Goal: Information Seeking & Learning: Learn about a topic

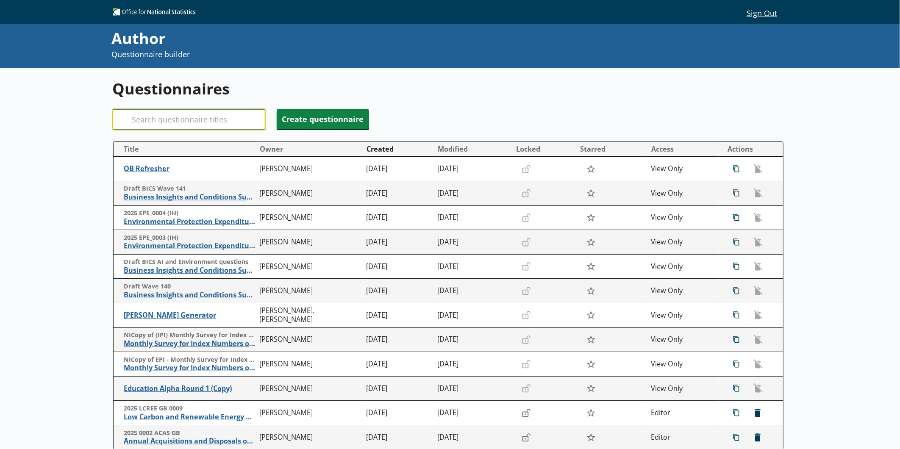
click at [181, 120] on input "Search" at bounding box center [189, 119] width 153 height 20
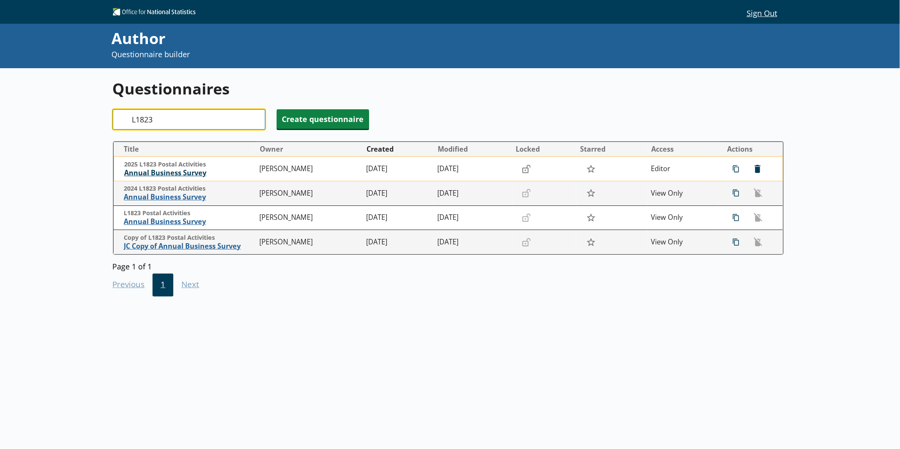
type input "L1823"
click at [170, 173] on span "Annual Business Survey" at bounding box center [189, 173] width 131 height 9
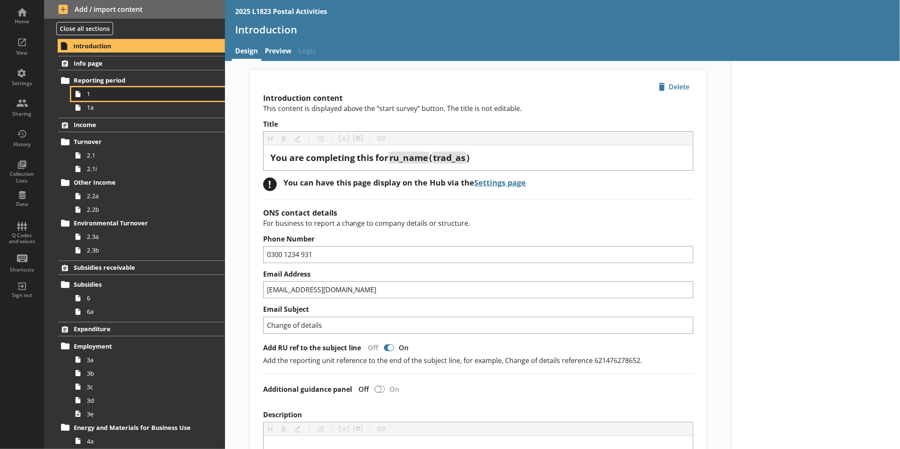
click at [107, 99] on link "1" at bounding box center [148, 94] width 154 height 14
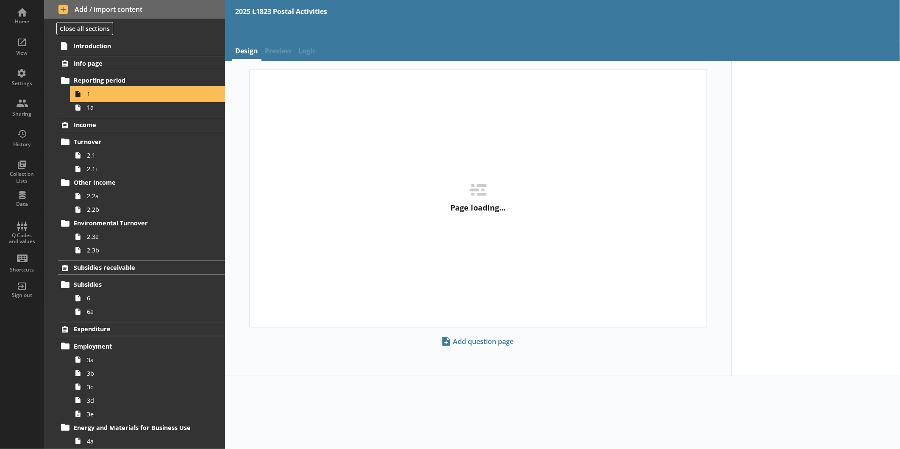
type textarea "x"
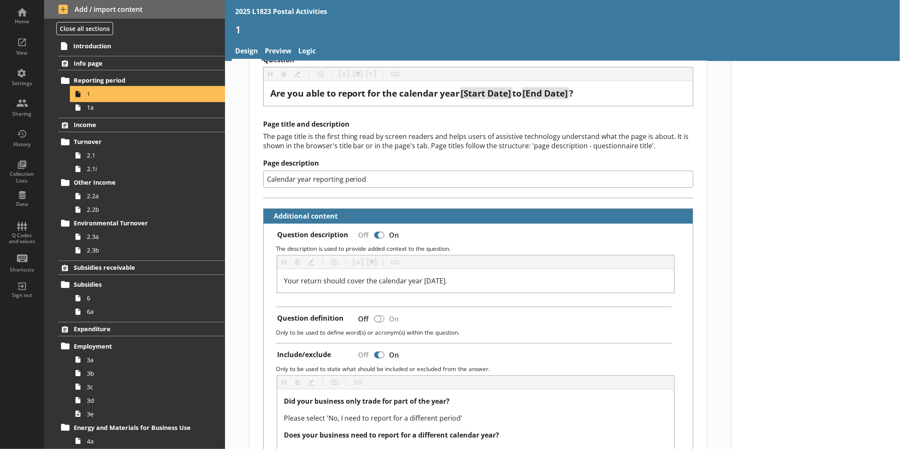
scroll to position [65, 0]
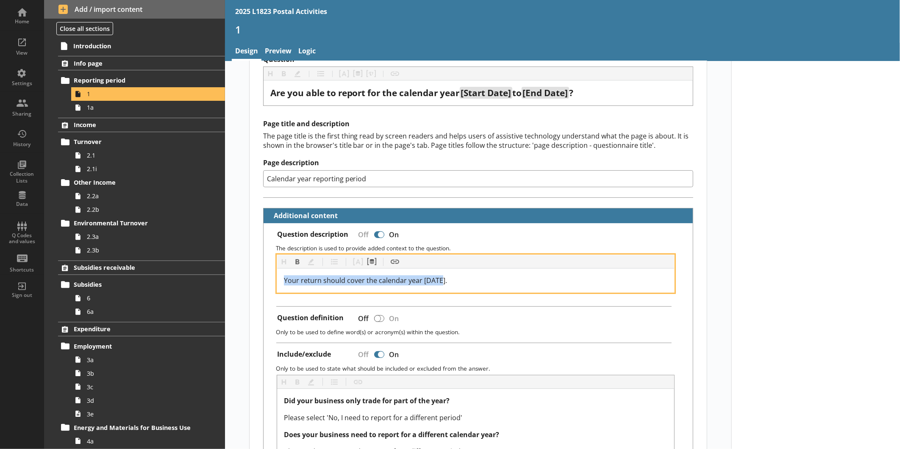
drag, startPoint x: 452, startPoint y: 281, endPoint x: 273, endPoint y: 284, distance: 179.4
click at [273, 284] on div "Heading Heading Bold Bold Highlight Highlight List List Pipe answer Pipe answer…" at bounding box center [478, 274] width 416 height 38
copy span "Your return should cover the calendar year [DATE]."
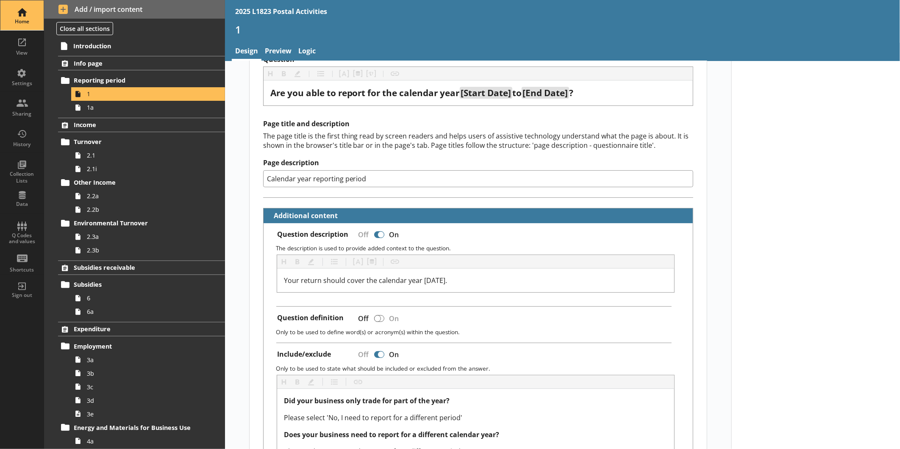
click at [23, 22] on div "Home" at bounding box center [22, 21] width 30 height 7
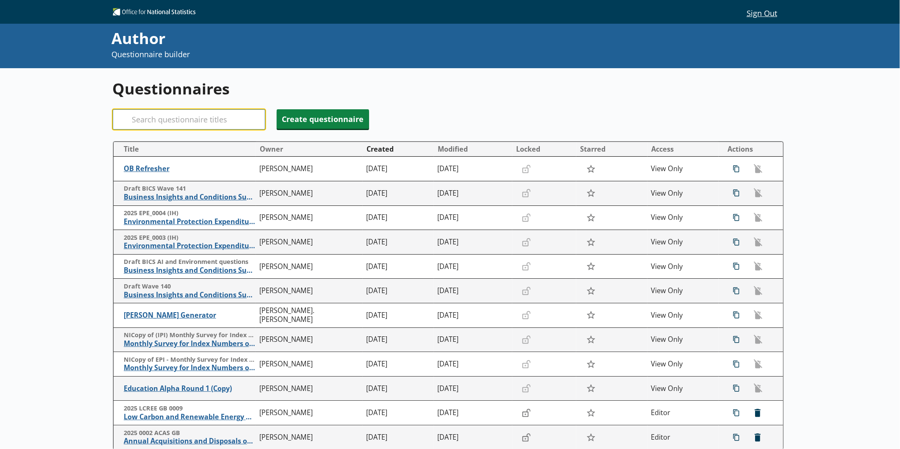
click at [199, 123] on input "Search" at bounding box center [189, 119] width 153 height 20
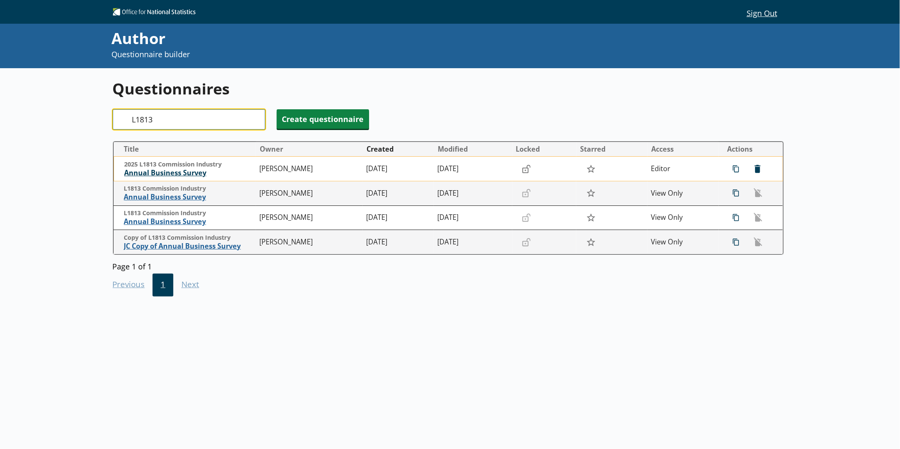
type input "L1813"
click at [184, 176] on span "Annual Business Survey" at bounding box center [189, 173] width 131 height 9
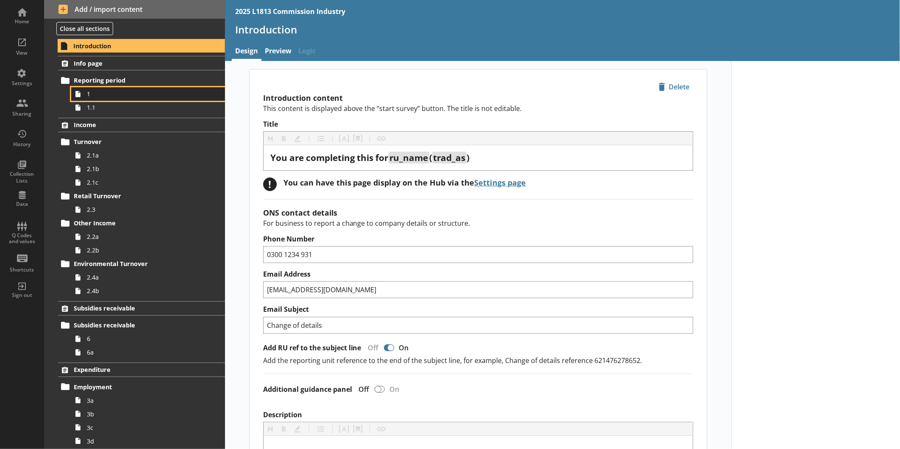
click at [128, 98] on span "1" at bounding box center [142, 94] width 111 height 8
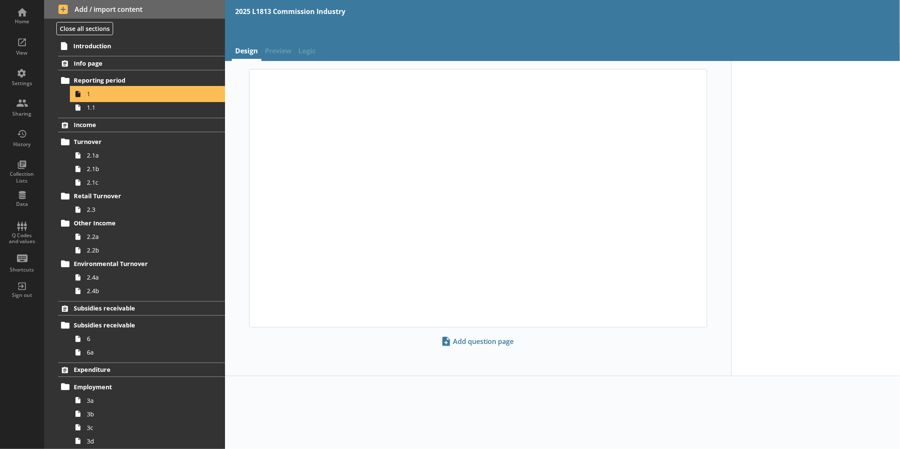
type textarea "x"
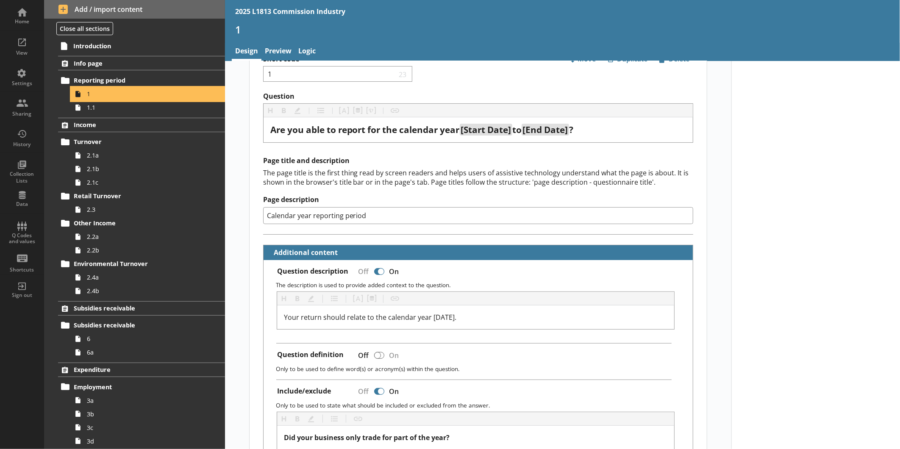
scroll to position [28, 0]
click at [26, 12] on div "Home" at bounding box center [22, 15] width 30 height 30
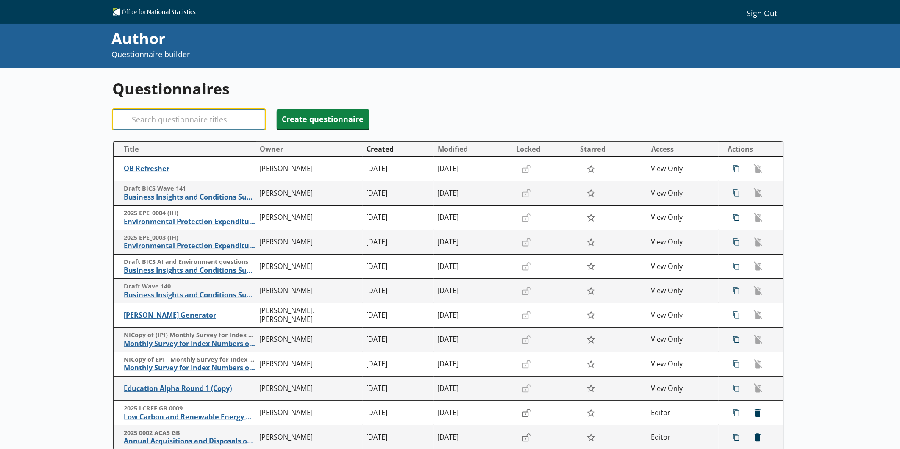
click at [183, 128] on input "Search" at bounding box center [189, 119] width 153 height 20
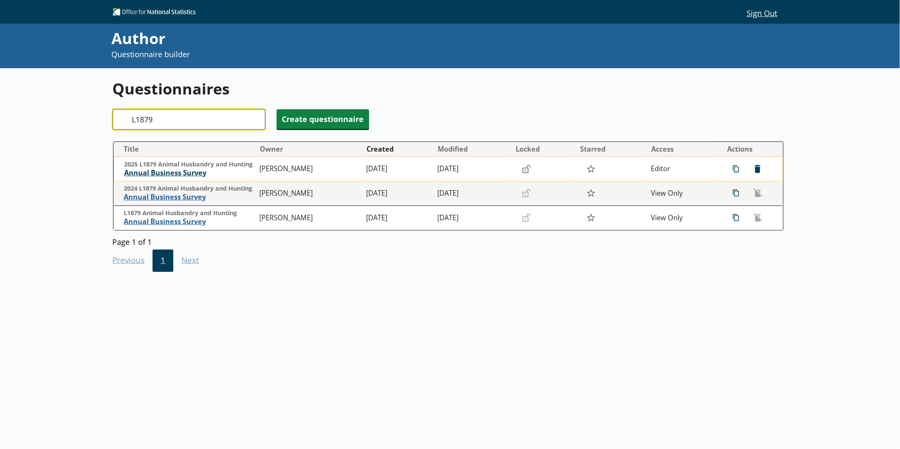
type input "L1879"
click at [190, 175] on span "Annual Business Survey" at bounding box center [189, 173] width 131 height 9
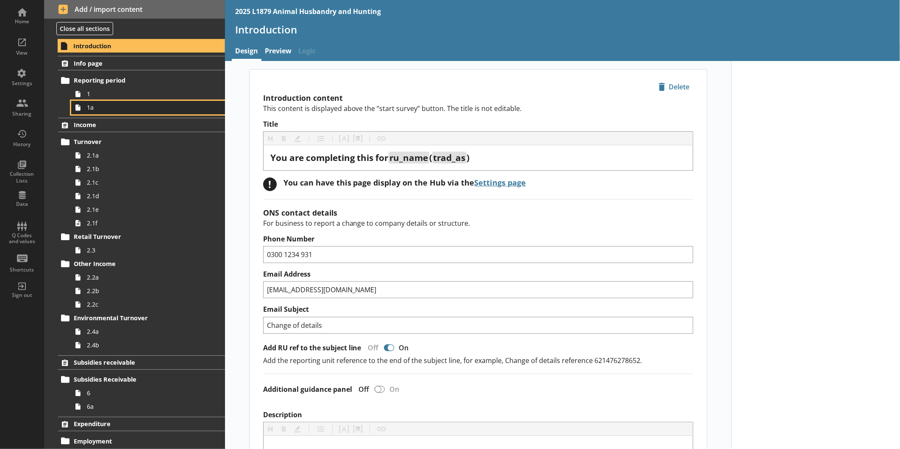
click at [106, 111] on span "1a" at bounding box center [142, 107] width 111 height 8
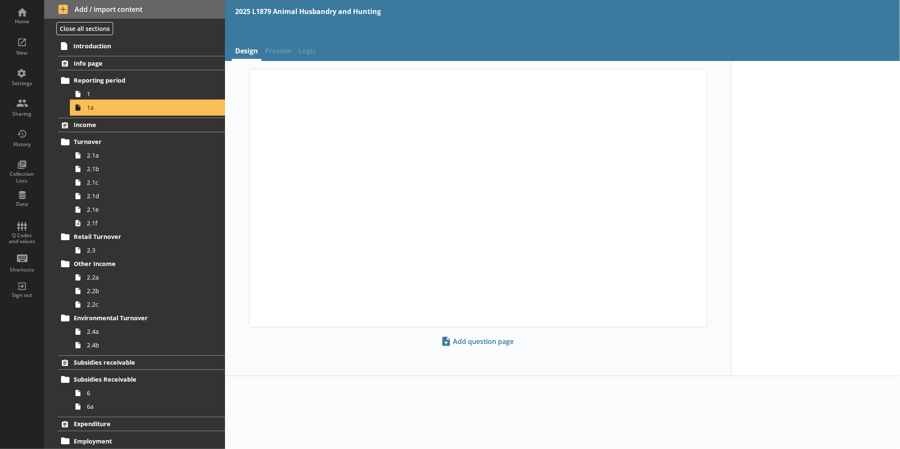
type textarea "x"
select select "ref_p_end_date"
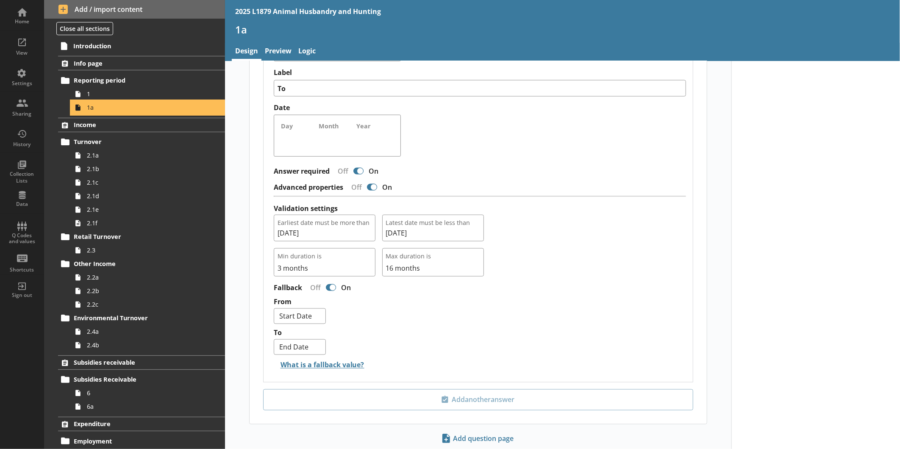
scroll to position [732, 0]
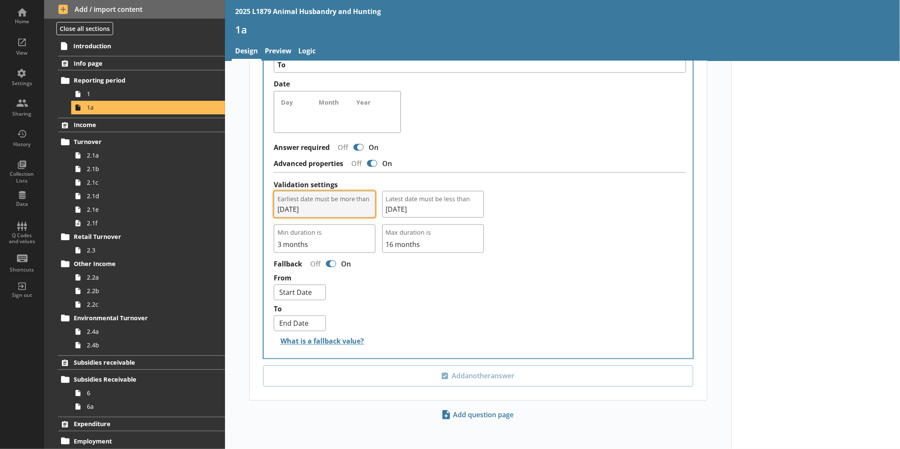
click at [366, 211] on span "06/04/2023" at bounding box center [325, 209] width 94 height 9
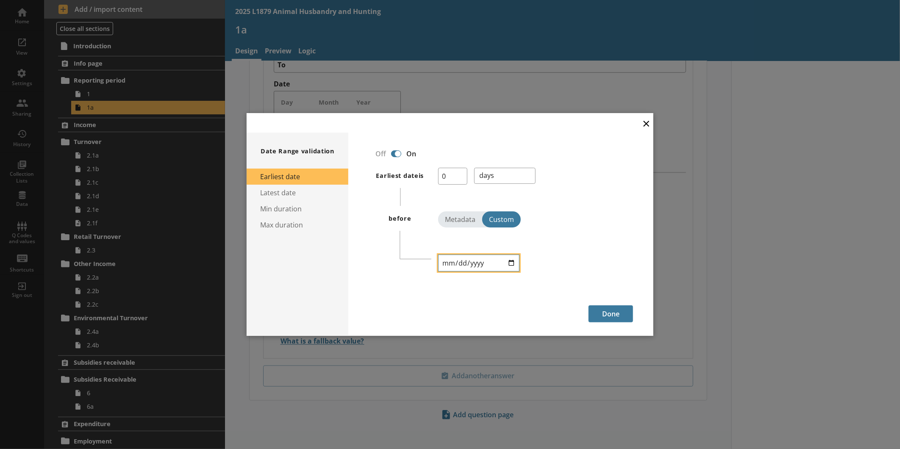
click at [513, 261] on input "2023-04-06" at bounding box center [478, 263] width 81 height 17
type input "2024-04-06"
type textarea "x"
click at [621, 316] on button "Done" at bounding box center [611, 314] width 45 height 17
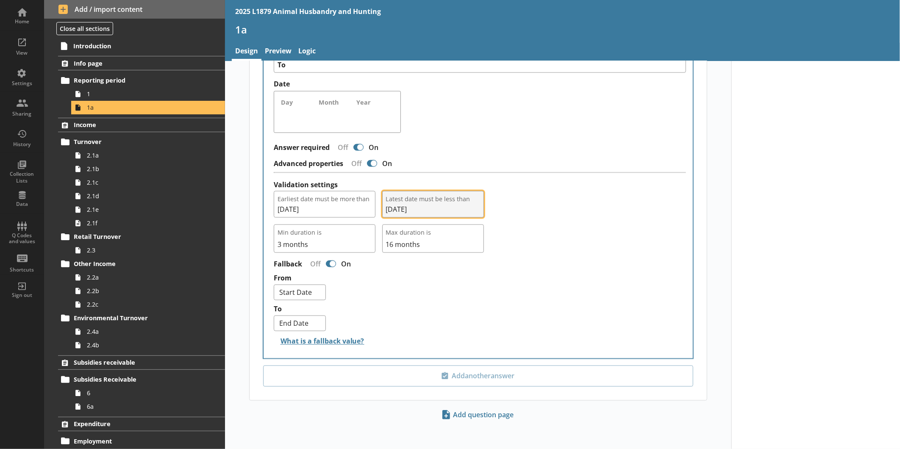
click at [425, 211] on span "30/06/2025" at bounding box center [433, 209] width 94 height 9
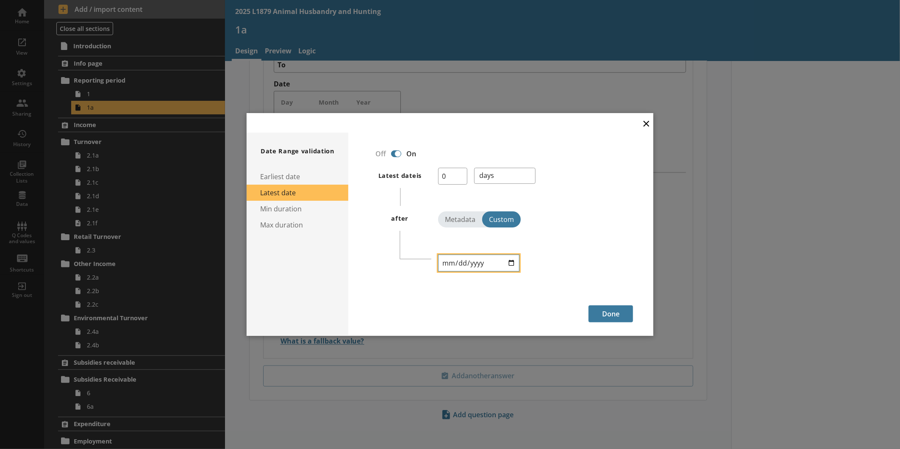
click at [511, 263] on input "2025-06-30" at bounding box center [478, 263] width 81 height 17
type input "2026-06-30"
type textarea "x"
click at [622, 316] on button "Done" at bounding box center [611, 314] width 45 height 17
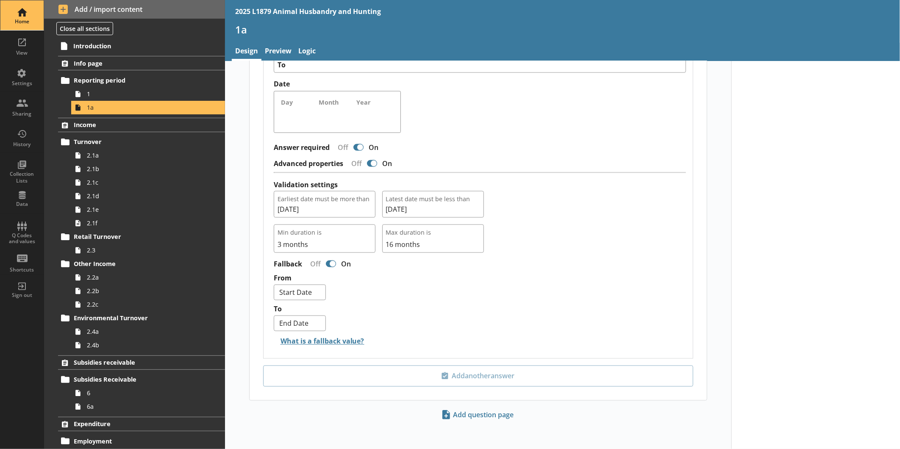
click at [21, 20] on div "Home" at bounding box center [22, 21] width 30 height 7
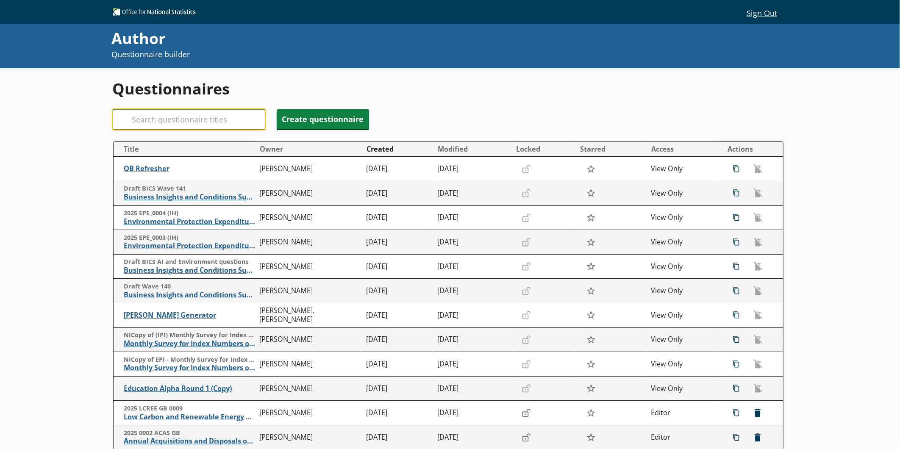
click at [146, 111] on input "Search" at bounding box center [189, 119] width 153 height 20
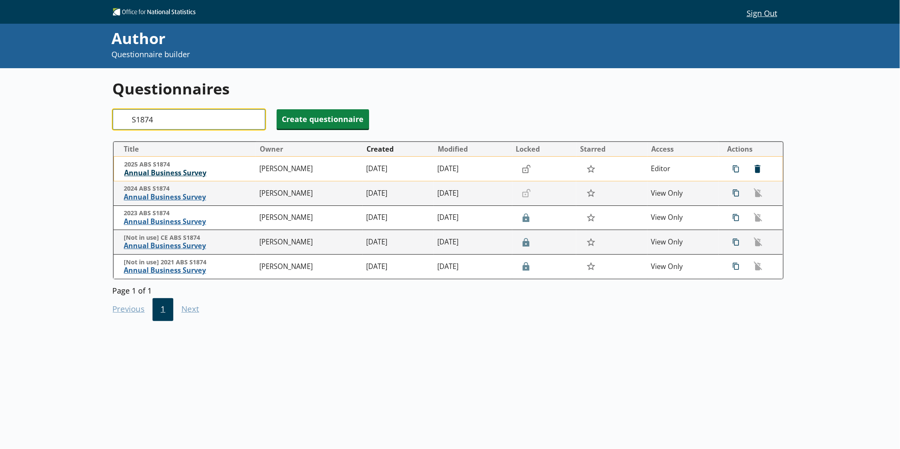
type input "S1874"
click at [166, 174] on span "Annual Business Survey" at bounding box center [189, 173] width 131 height 9
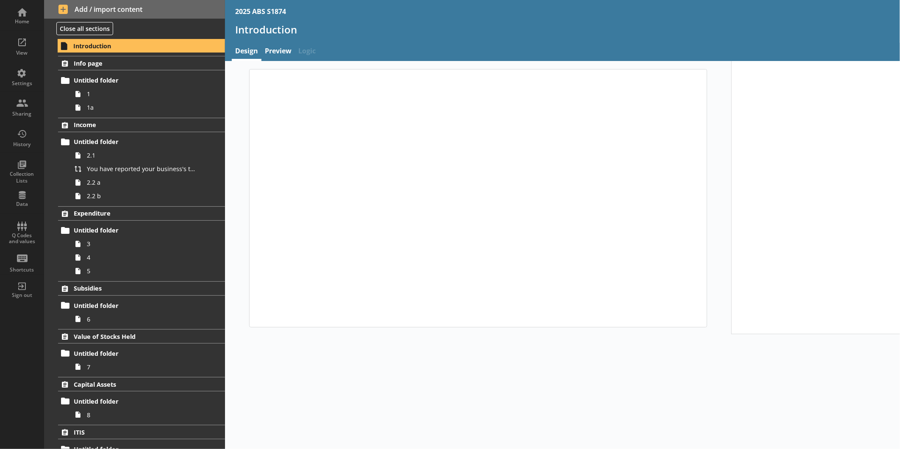
type textarea "x"
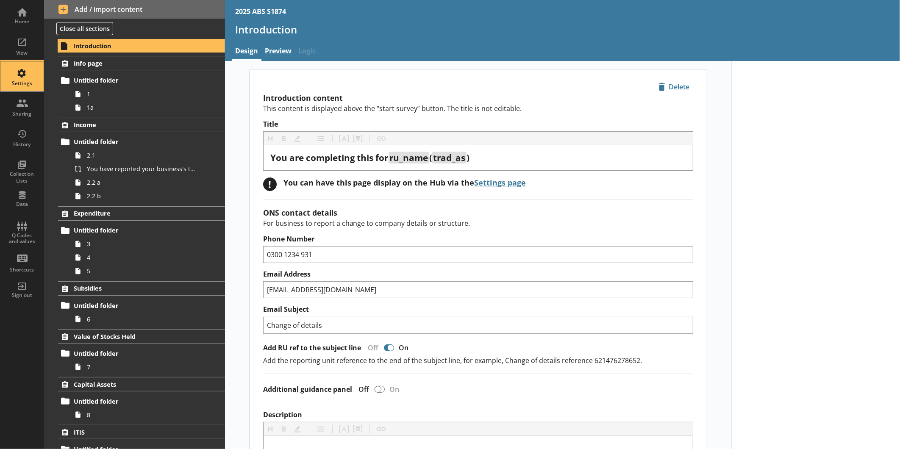
click at [37, 75] on link "Settings" at bounding box center [22, 76] width 44 height 31
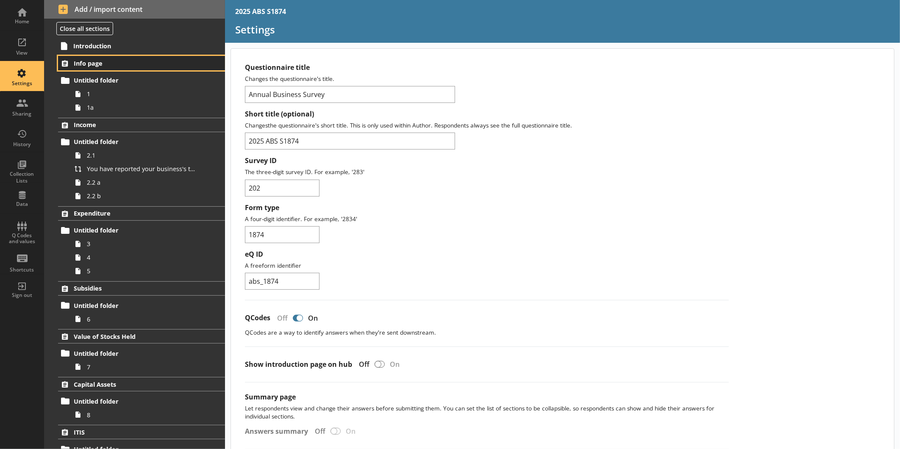
click at [130, 64] on span "Info page" at bounding box center [134, 63] width 121 height 8
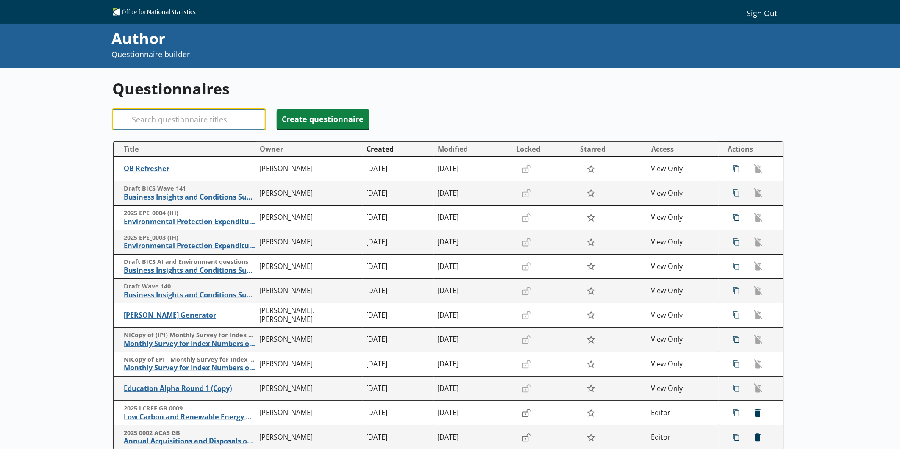
click at [178, 115] on input "Search" at bounding box center [189, 119] width 153 height 20
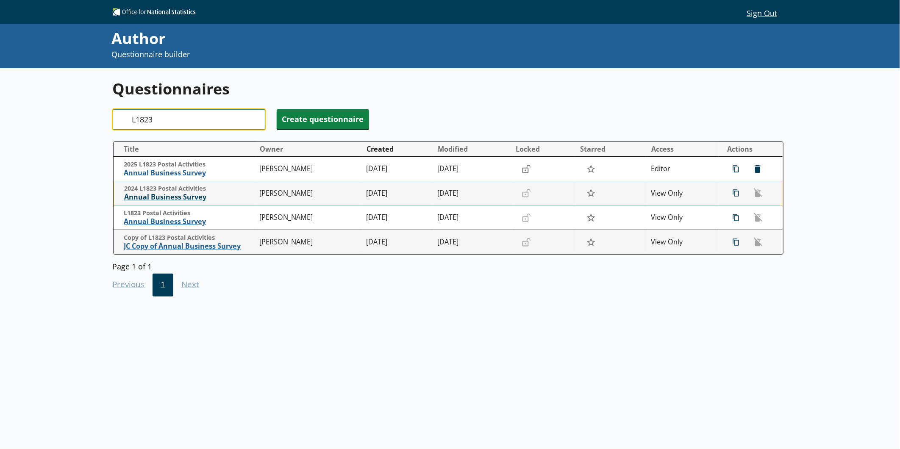
type input "L1823"
click at [166, 198] on span "Annual Business Survey" at bounding box center [189, 197] width 131 height 9
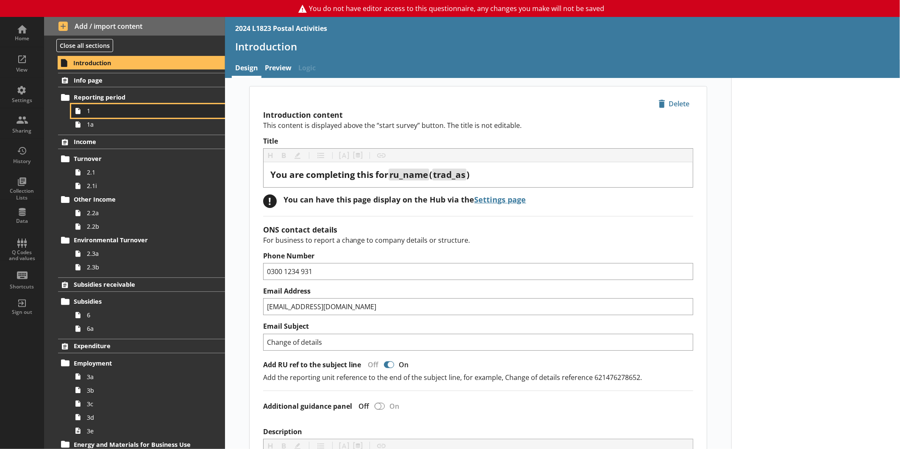
click at [116, 114] on span "1" at bounding box center [142, 111] width 111 height 8
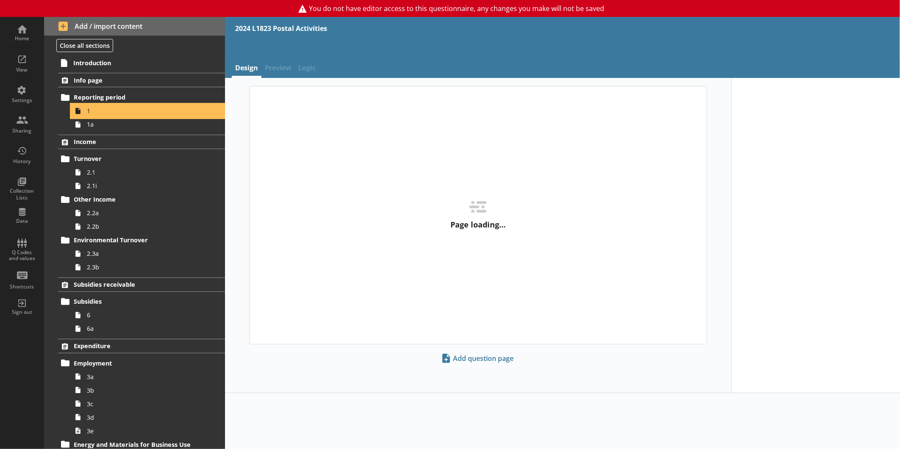
type textarea "x"
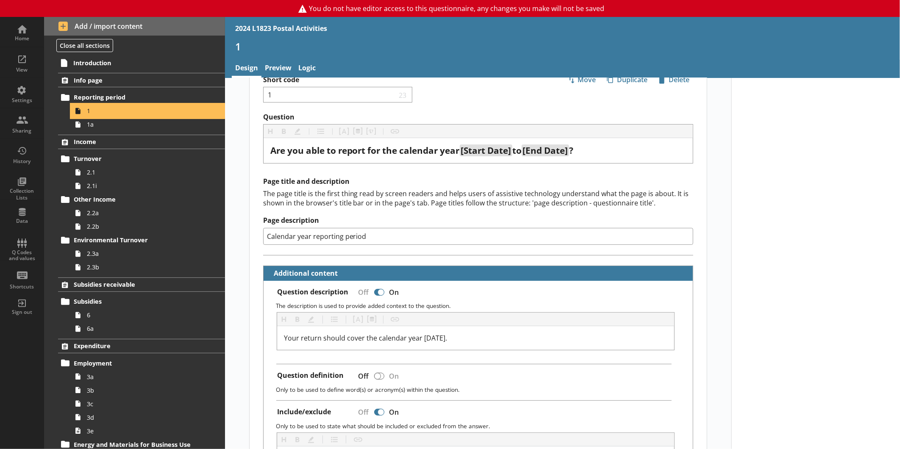
scroll to position [25, 0]
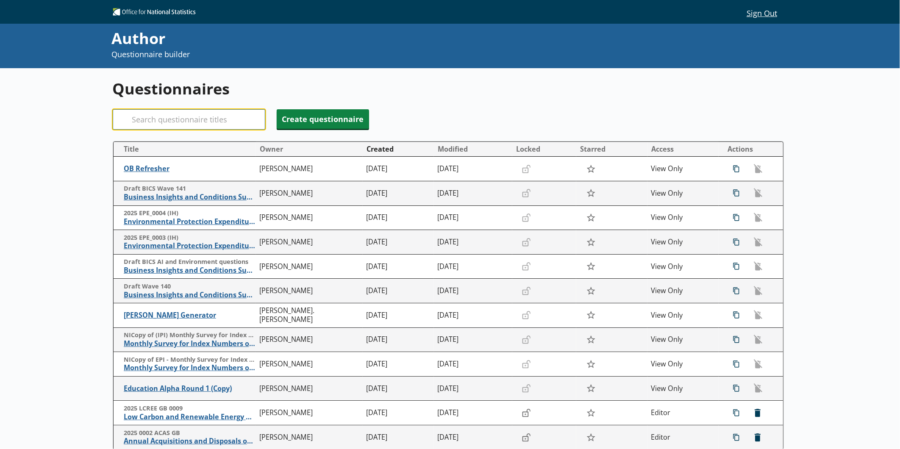
click at [186, 125] on input "Search" at bounding box center [189, 119] width 153 height 20
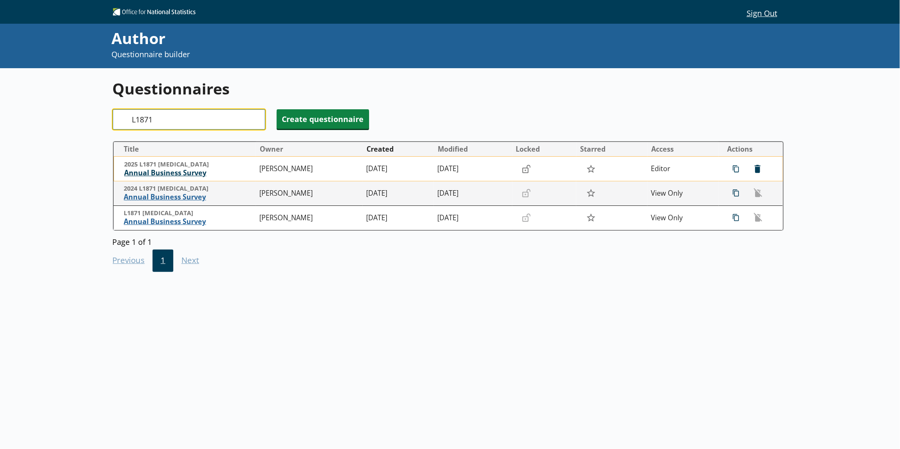
type input "L1871"
click at [184, 172] on span "Annual Business Survey" at bounding box center [189, 173] width 131 height 9
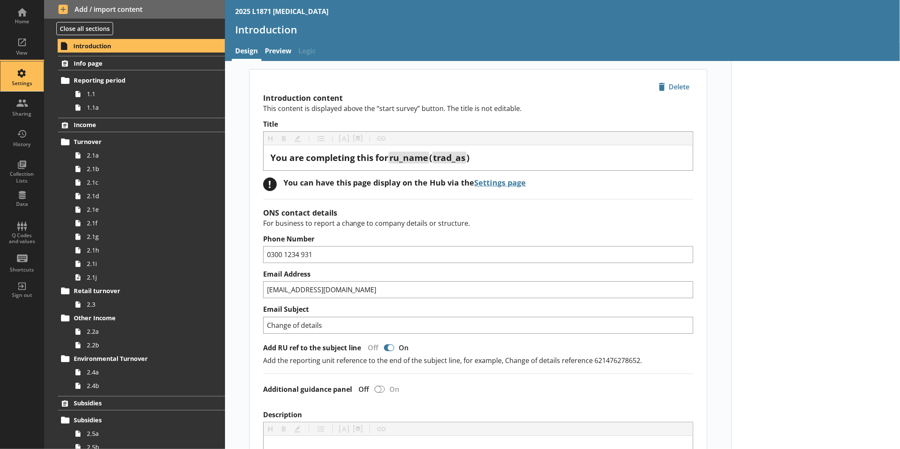
click at [31, 87] on div "Settings" at bounding box center [22, 76] width 30 height 30
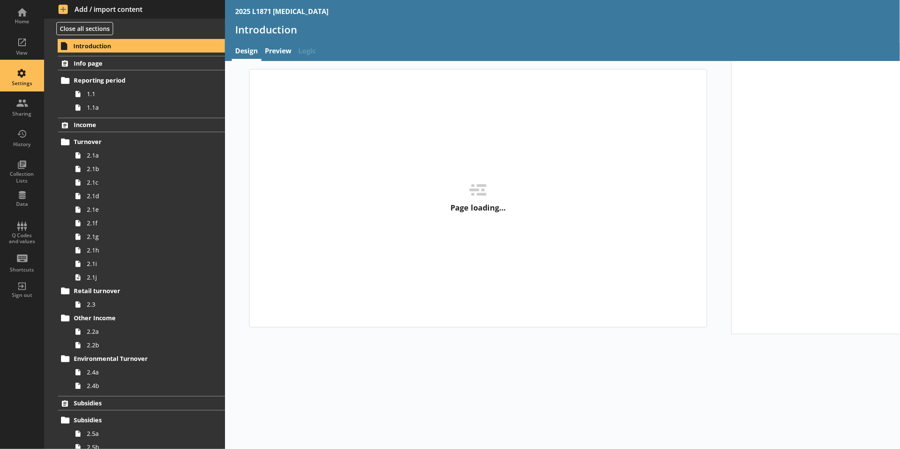
type textarea "x"
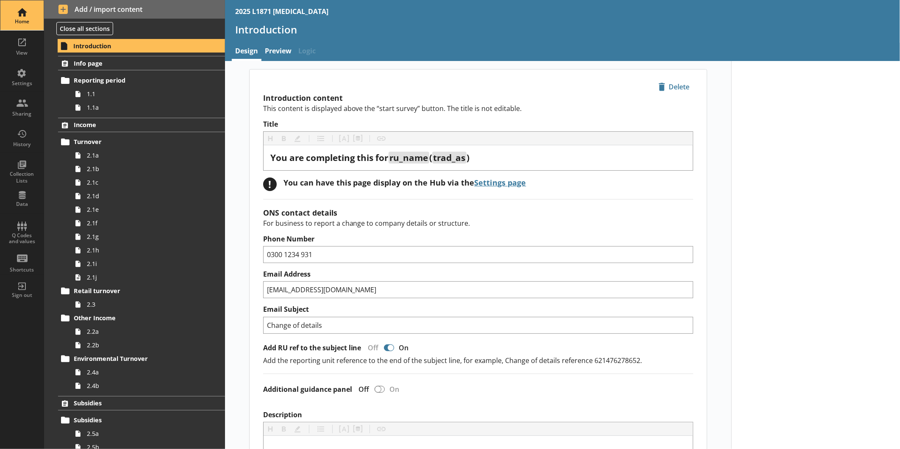
click at [26, 22] on div "Home" at bounding box center [22, 21] width 30 height 7
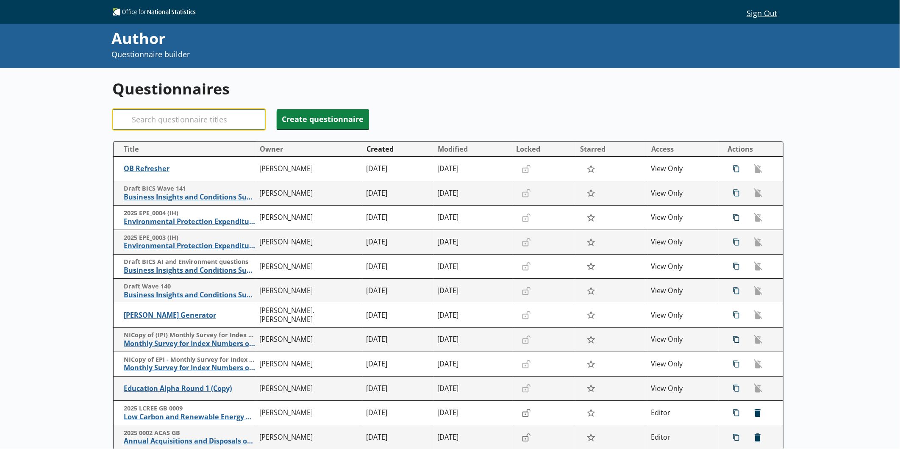
click at [203, 113] on input "Search" at bounding box center [189, 119] width 153 height 20
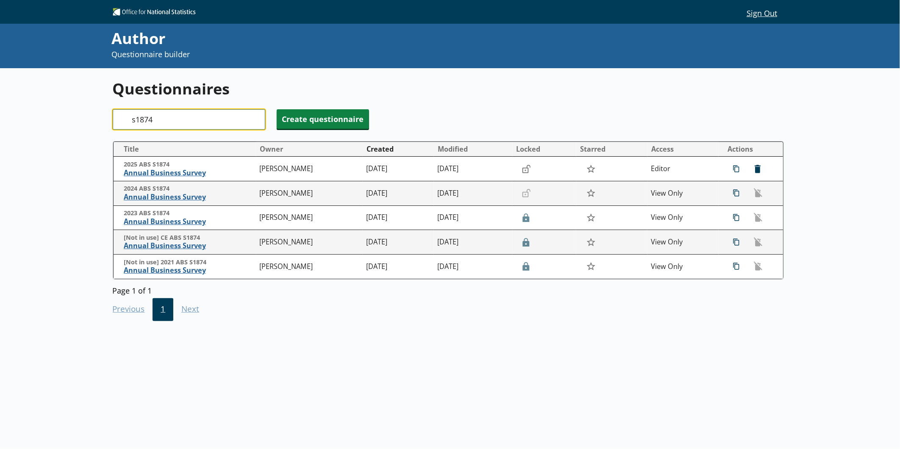
type input "s1874"
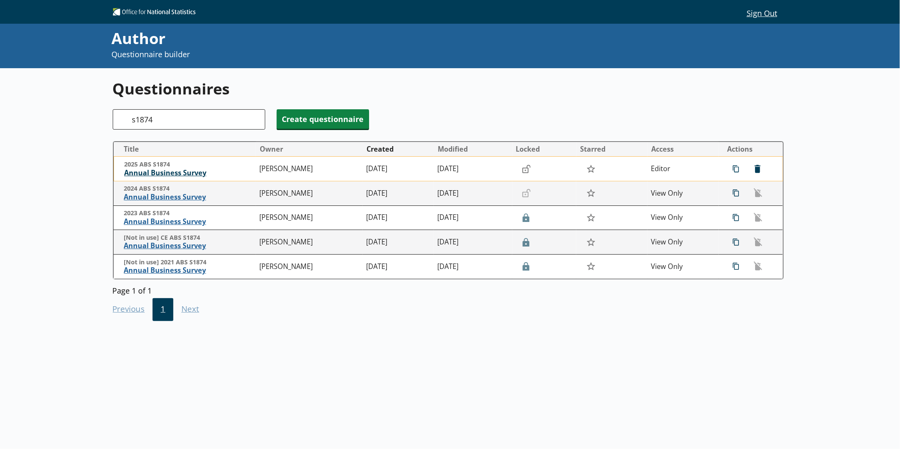
click at [185, 176] on span "Annual Business Survey" at bounding box center [189, 173] width 131 height 9
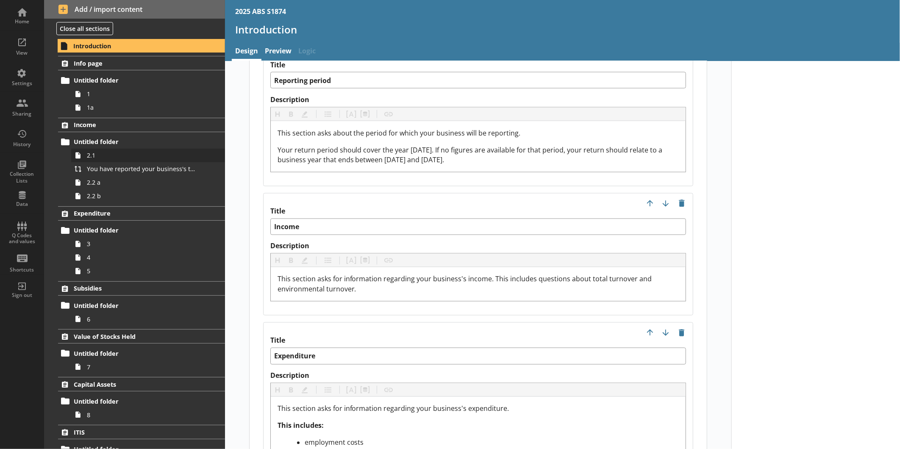
scroll to position [917, 0]
click at [106, 93] on span "1" at bounding box center [142, 94] width 111 height 8
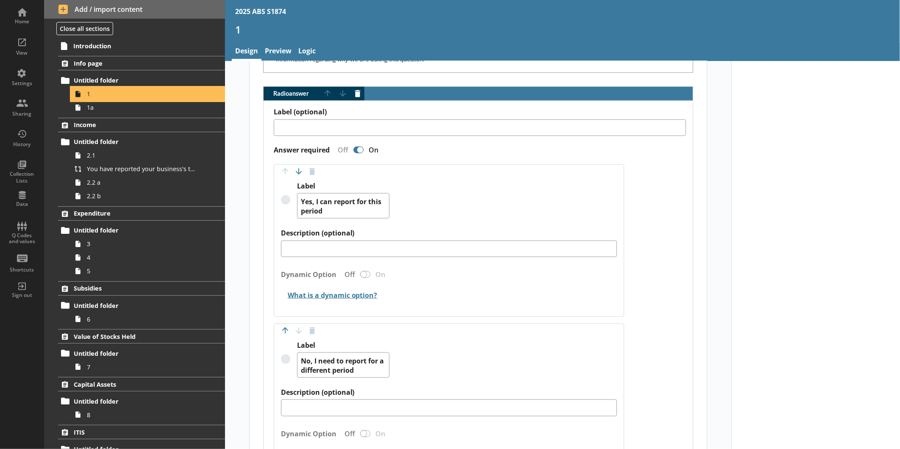
scroll to position [664, 0]
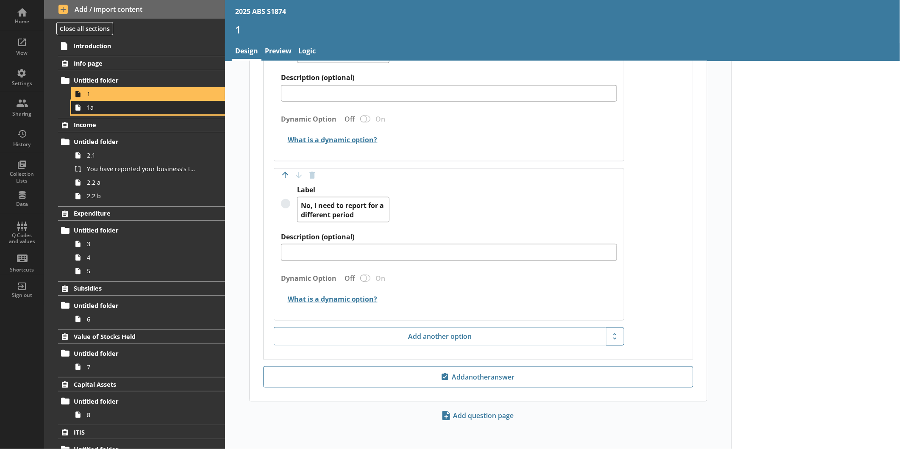
click at [131, 109] on span "1a" at bounding box center [142, 107] width 111 height 8
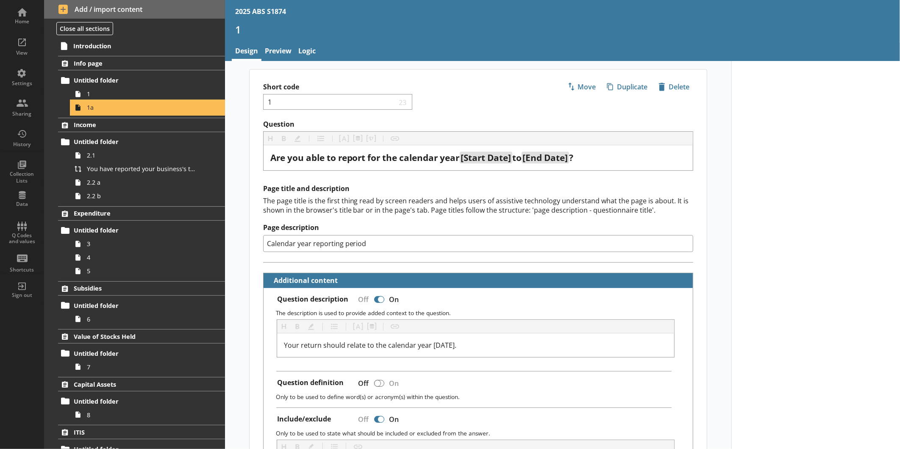
type textarea "x"
select select "ref_p_end_date"
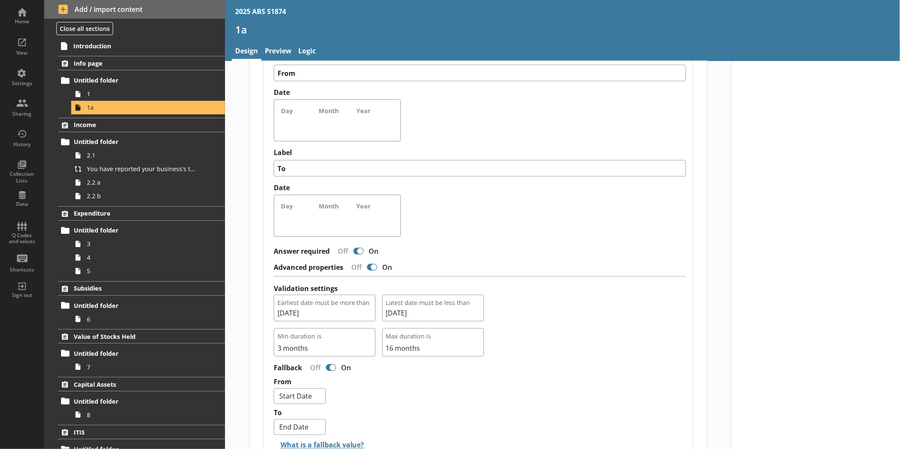
scroll to position [628, 0]
click at [97, 49] on span "Introduction" at bounding box center [133, 46] width 121 height 8
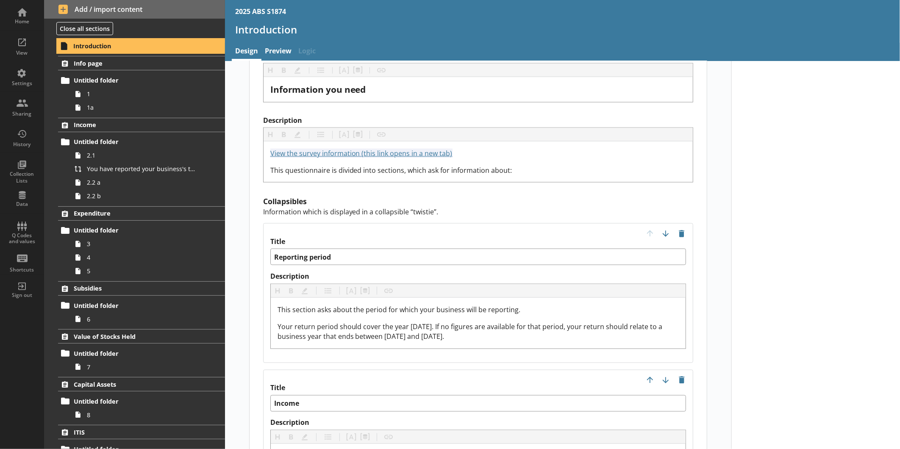
scroll to position [740, 0]
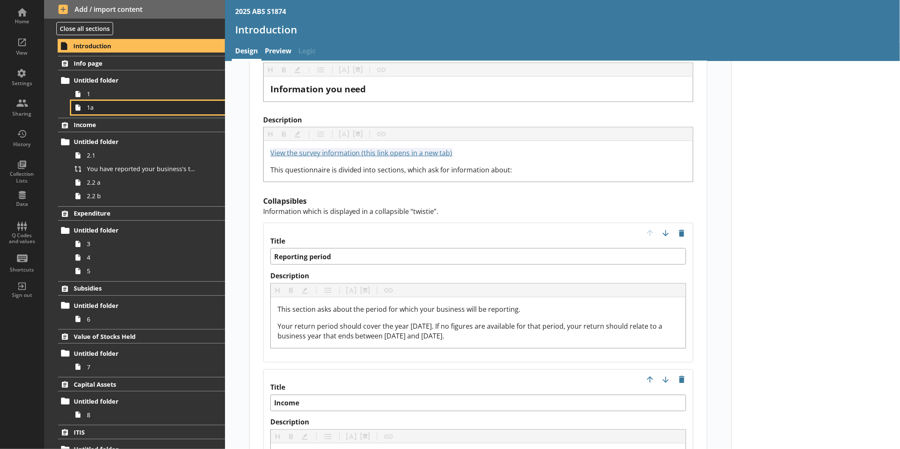
click at [138, 112] on span "1a" at bounding box center [142, 107] width 111 height 8
type textarea "x"
select select "ref_p_end_date"
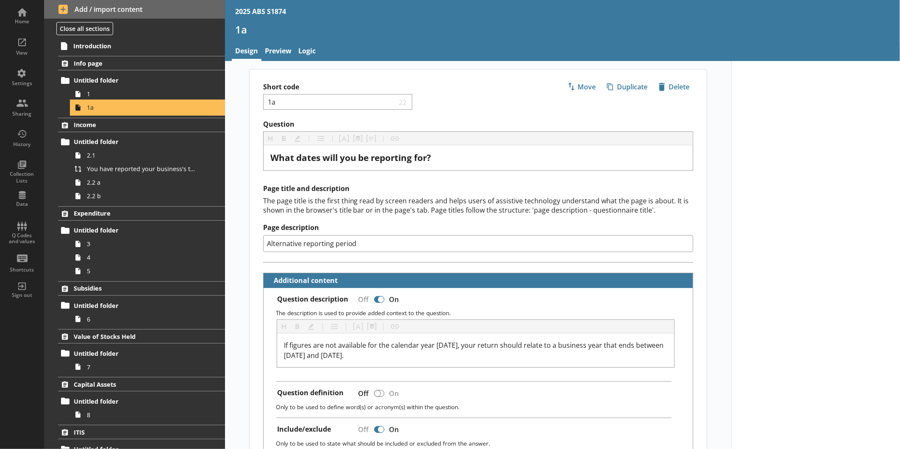
click at [109, 103] on link "1a" at bounding box center [148, 108] width 154 height 14
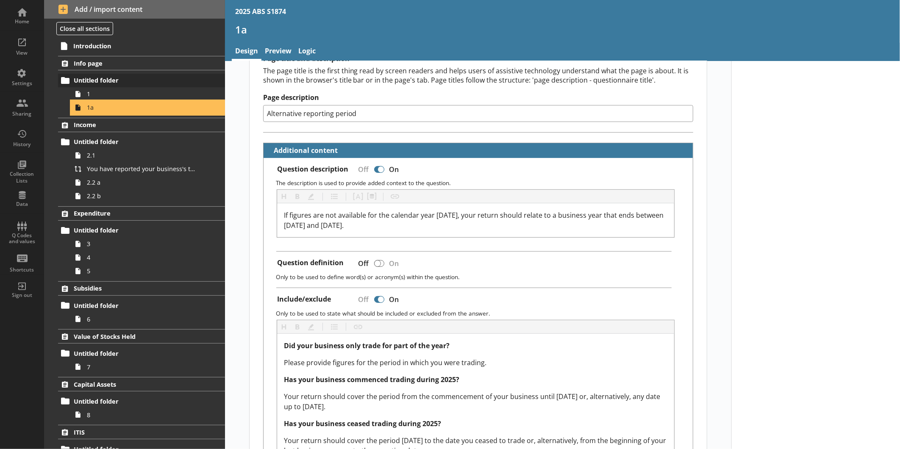
scroll to position [130, 0]
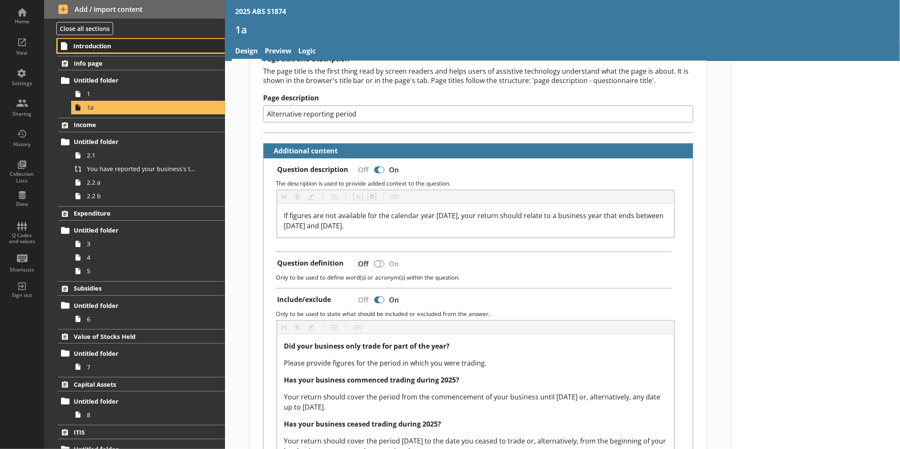
click at [122, 47] on span "Introduction" at bounding box center [133, 46] width 121 height 8
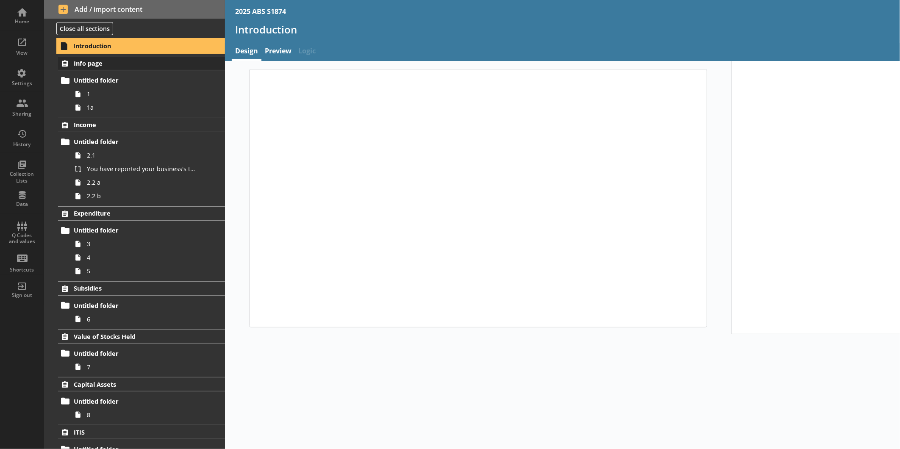
type textarea "x"
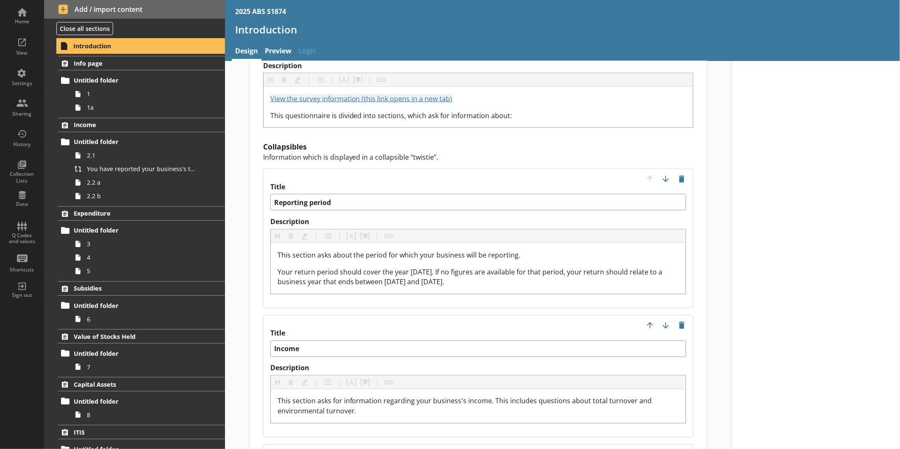
scroll to position [794, 0]
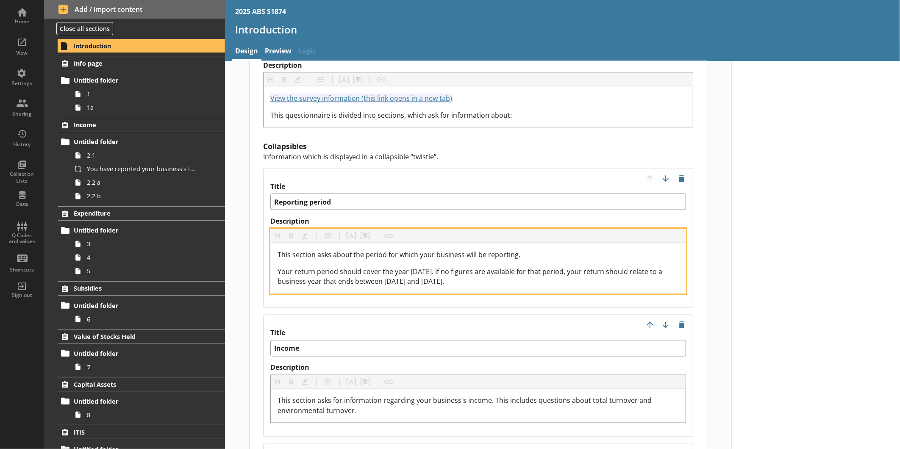
click at [278, 267] on span "Your return period should cover the year [DATE]. If no figures are available fo…" at bounding box center [471, 277] width 387 height 20
drag, startPoint x: 276, startPoint y: 257, endPoint x: 471, endPoint y: 269, distance: 196.2
click at [471, 269] on span "Your return period should cover the year [DATE]. If no figures are available fo…" at bounding box center [471, 277] width 387 height 20
copy span "Your return period should cover the year [DATE]. If no figures are available fo…"
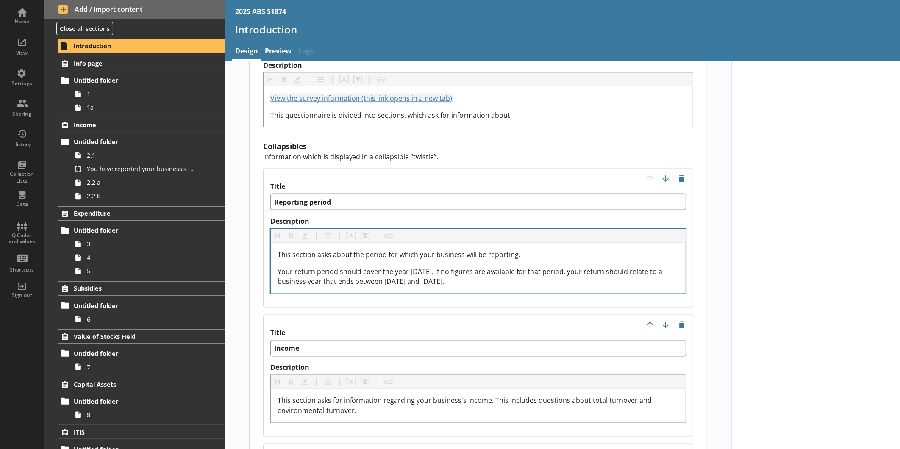
click at [484, 273] on div "This section asks about the period for which your business will be reporting. Y…" at bounding box center [478, 268] width 415 height 51
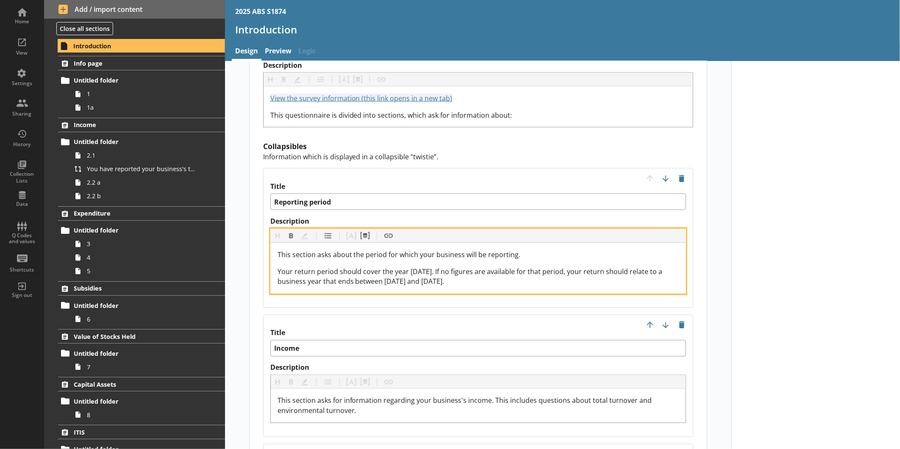
drag, startPoint x: 482, startPoint y: 273, endPoint x: 276, endPoint y: 257, distance: 206.2
click at [278, 267] on div "Your return period should cover the year [DATE]. If no figures are available fo…" at bounding box center [479, 277] width 402 height 20
copy span "Your return period should cover the year [DATE]. If no figures are available fo…"
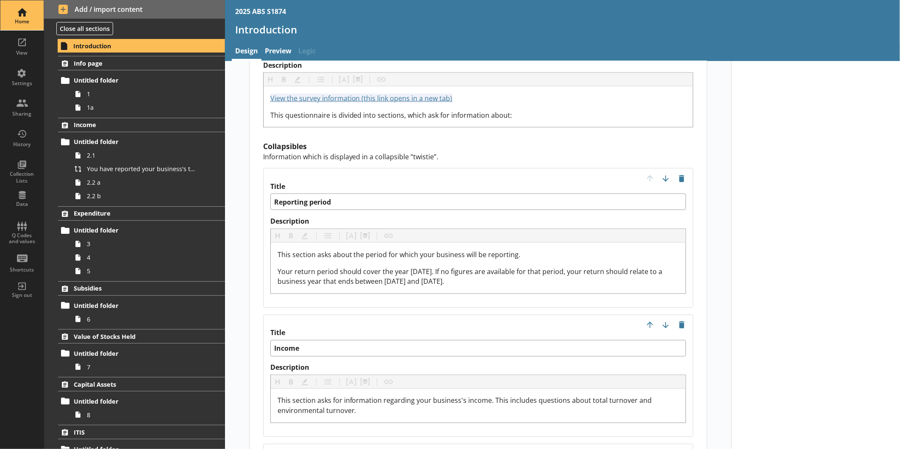
click at [31, 24] on div "Home" at bounding box center [22, 21] width 30 height 7
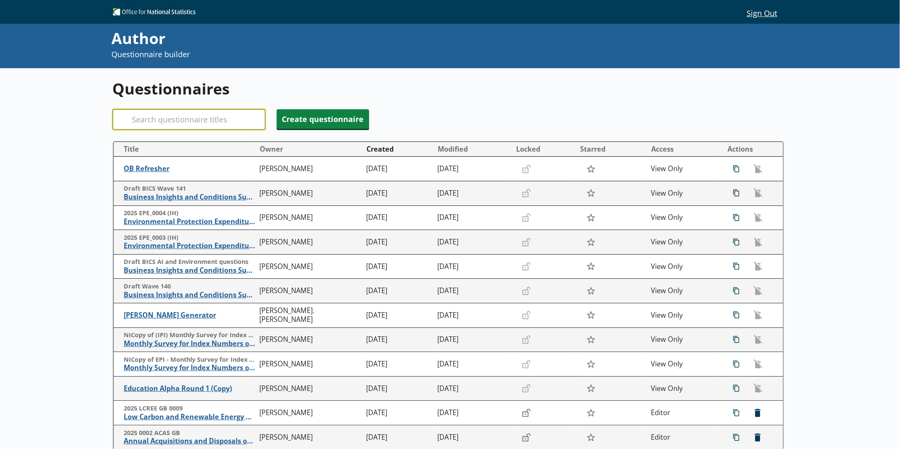
click at [185, 120] on input "Search" at bounding box center [189, 119] width 153 height 20
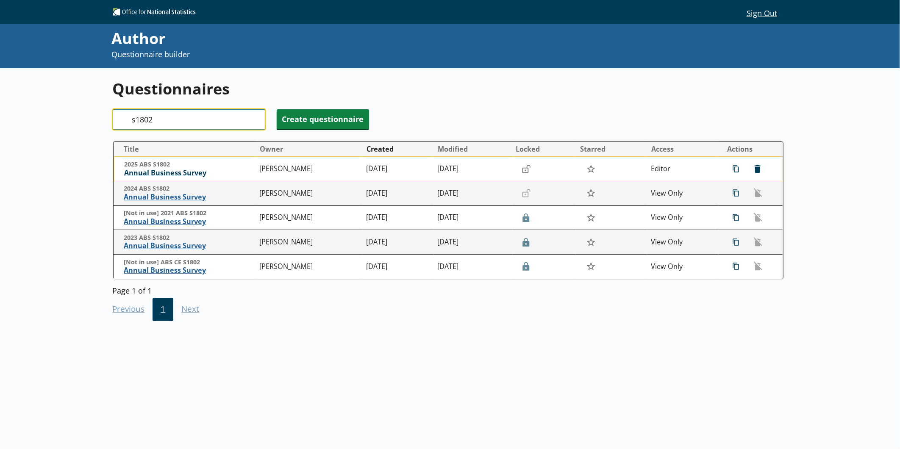
type input "s1802"
click at [180, 170] on span "Annual Business Survey" at bounding box center [189, 173] width 131 height 9
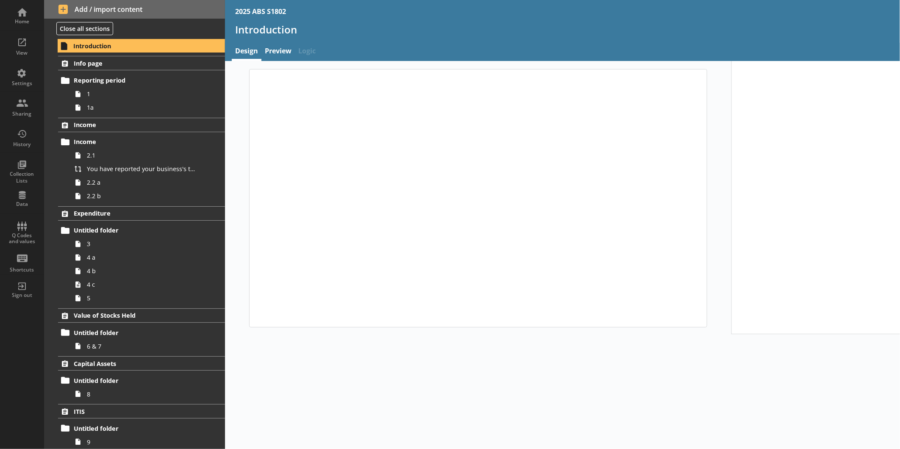
type textarea "x"
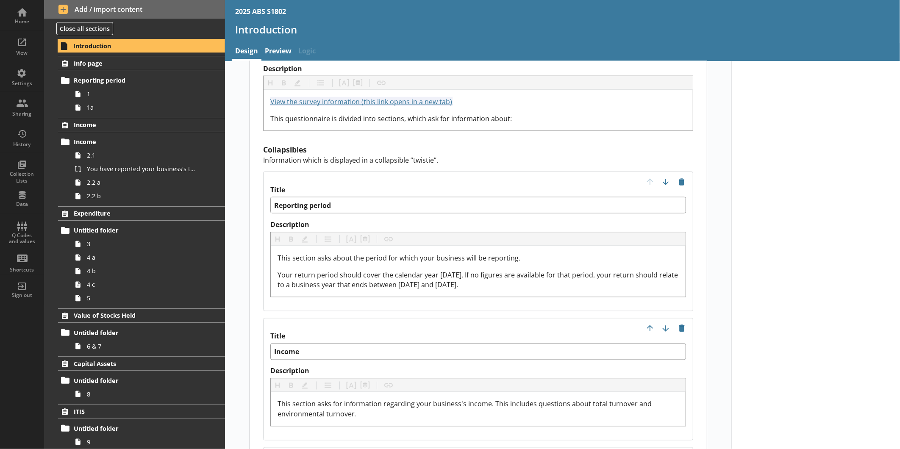
scroll to position [792, 0]
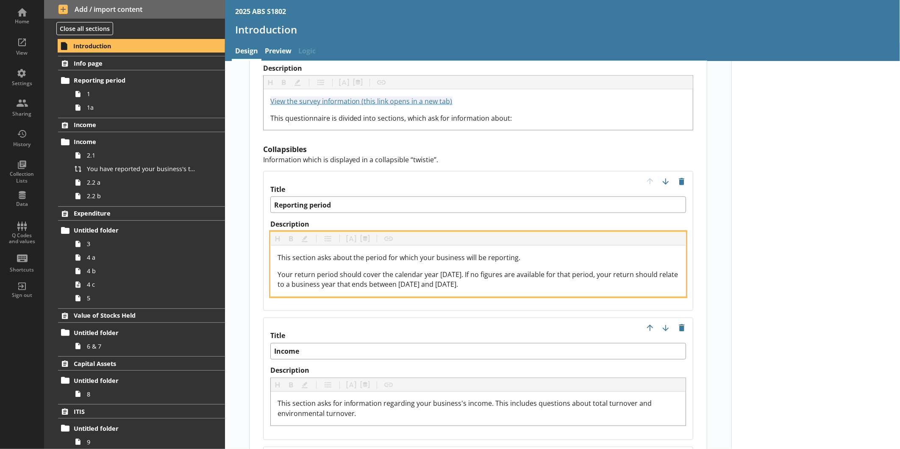
click at [450, 270] on span "Your return period should cover the calendar year [DATE]. If no figures are ava…" at bounding box center [479, 280] width 403 height 20
drag, startPoint x: 492, startPoint y: 270, endPoint x: 273, endPoint y: 257, distance: 218.7
click at [273, 257] on div "This section asks about the period for which your business will be reporting. Y…" at bounding box center [478, 271] width 415 height 51
copy span "Your return period should cover the calendar year [DATE]. If no figures are ava…"
click at [448, 270] on span "Your return period should cover the calendar year [DATE]. If no figures are ava…" at bounding box center [479, 280] width 403 height 20
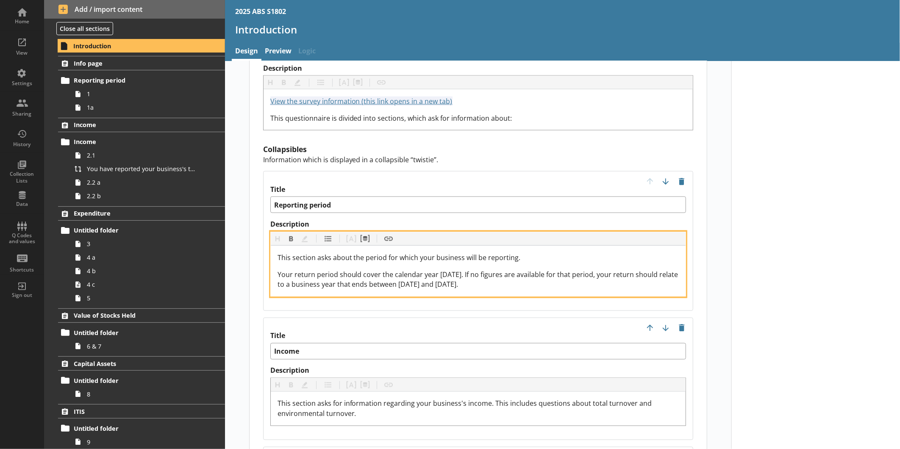
click at [421, 276] on span "Your return period should cover the calendar year [DATE]. If no figures are ava…" at bounding box center [479, 280] width 403 height 20
click at [504, 272] on div "Your return period should cover the calendar year [DATE]. If no figures are ava…" at bounding box center [479, 280] width 402 height 20
drag, startPoint x: 504, startPoint y: 272, endPoint x: 274, endPoint y: 261, distance: 230.0
click at [274, 261] on div "This section asks about the period for which your business will be reporting. Y…" at bounding box center [478, 271] width 415 height 51
copy span "Your return period should cover the calendar year [DATE]. If no figures are ava…"
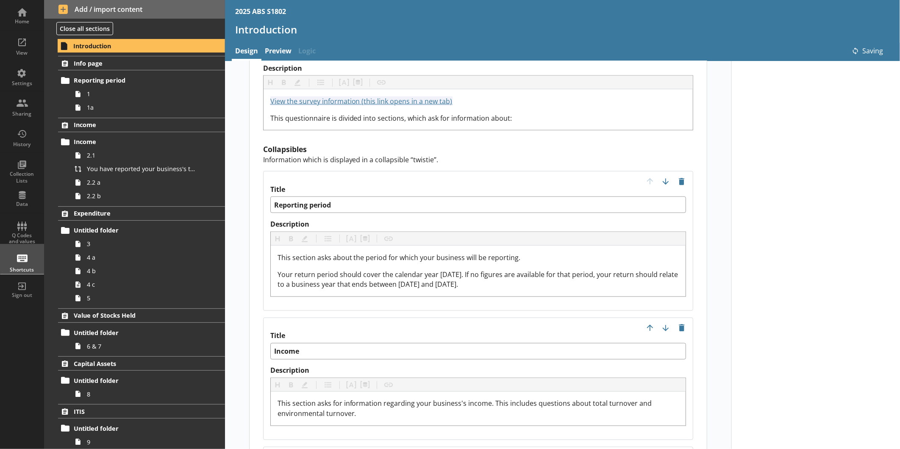
type textarea "x"
click at [16, 21] on div "Home" at bounding box center [22, 21] width 30 height 7
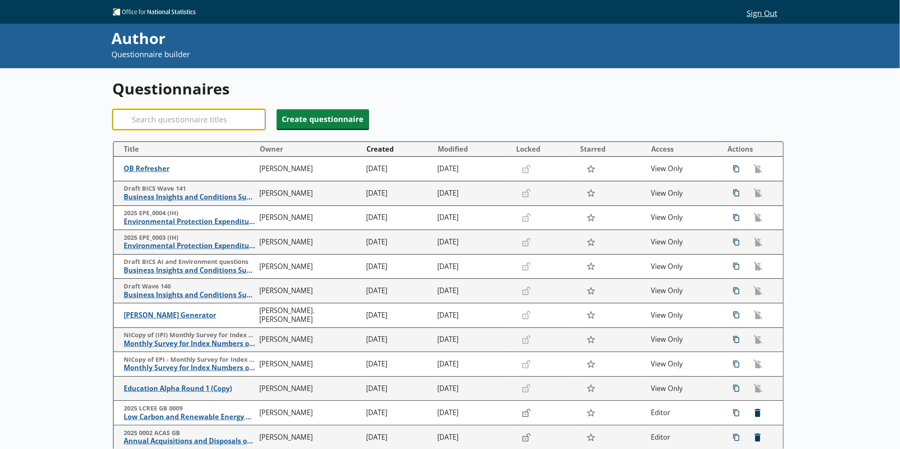
click at [170, 122] on input "Search" at bounding box center [189, 119] width 153 height 20
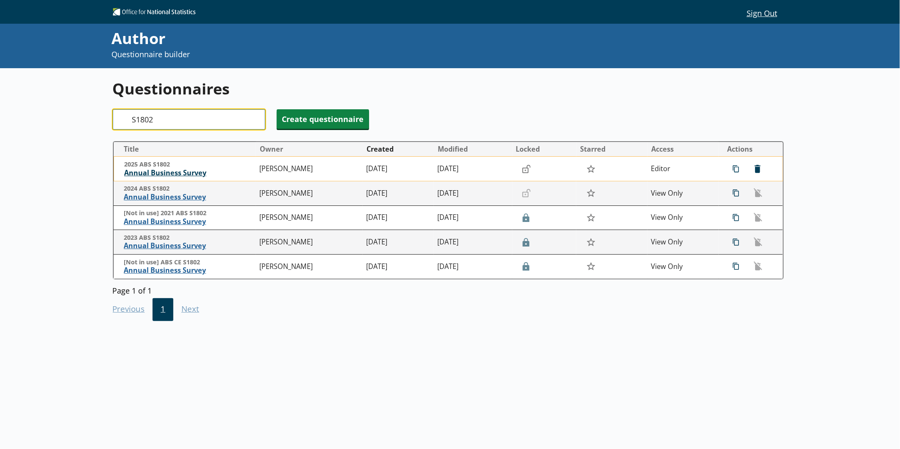
type input "S1802"
click at [176, 172] on span "Annual Business Survey" at bounding box center [189, 173] width 131 height 9
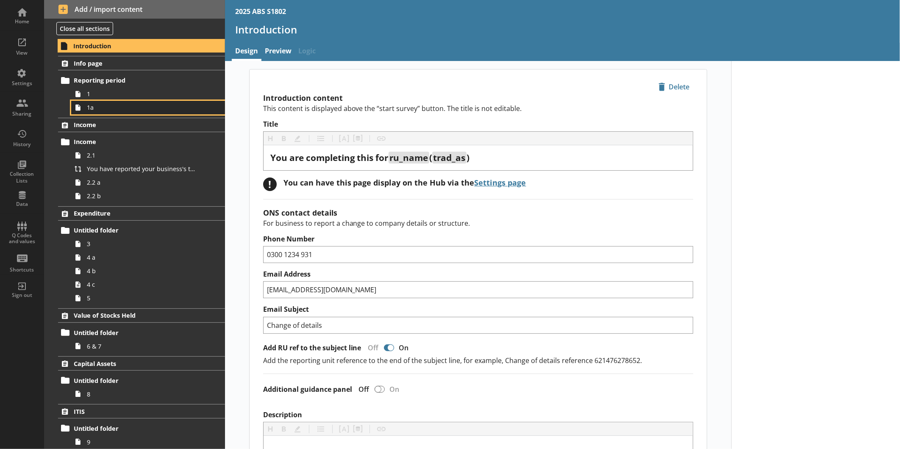
click at [102, 110] on span "1a" at bounding box center [142, 107] width 111 height 8
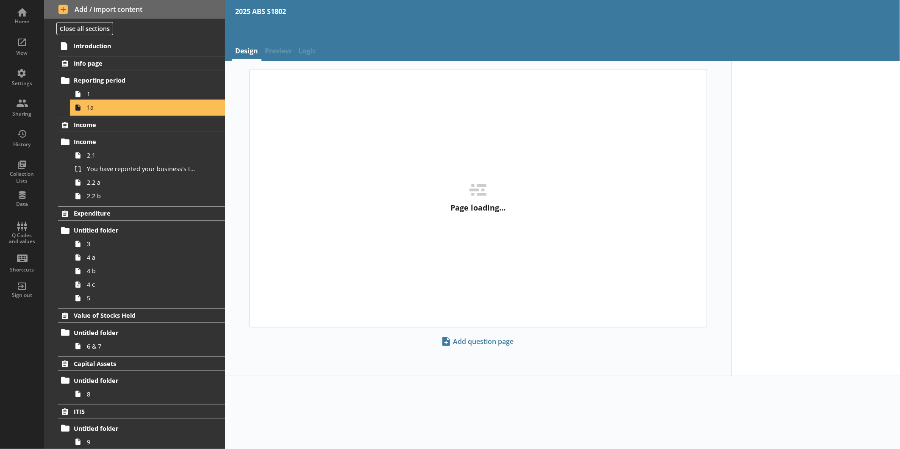
type textarea "x"
select select "ref_p_end_date"
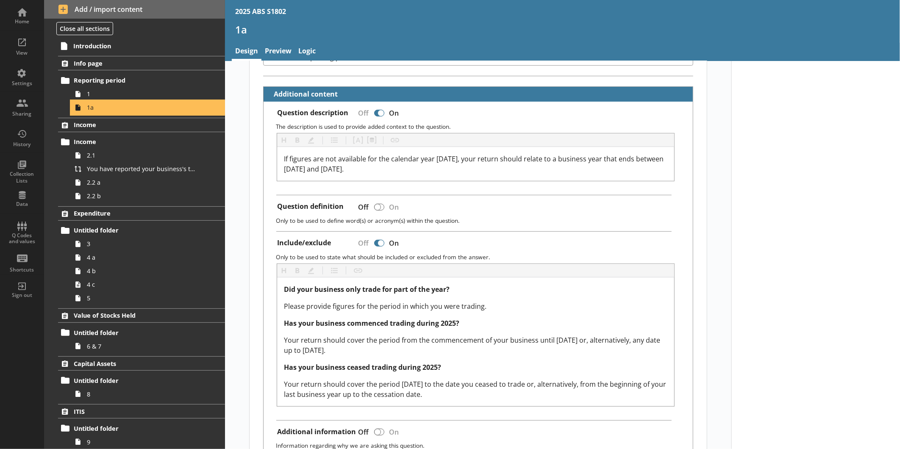
scroll to position [187, 0]
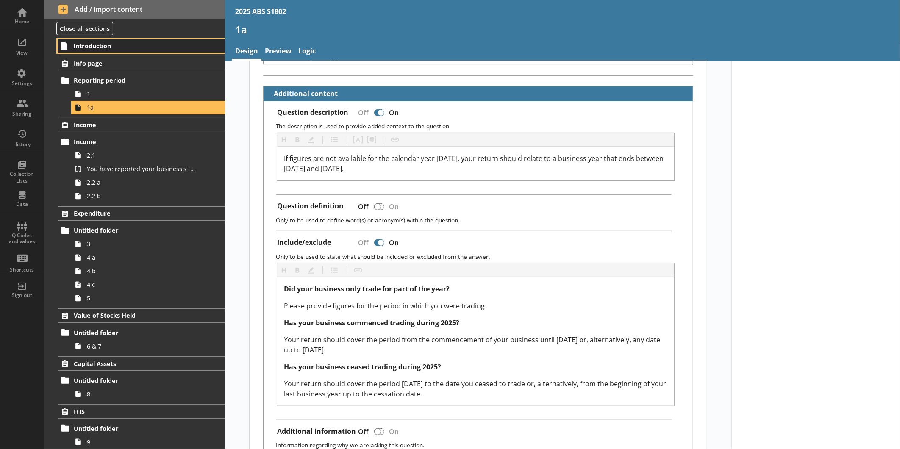
click at [98, 47] on span "Introduction" at bounding box center [133, 46] width 121 height 8
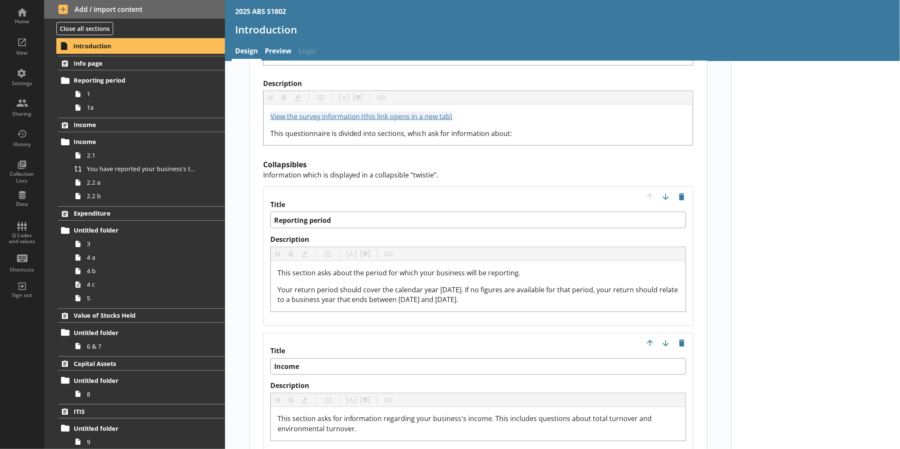
scroll to position [777, 0]
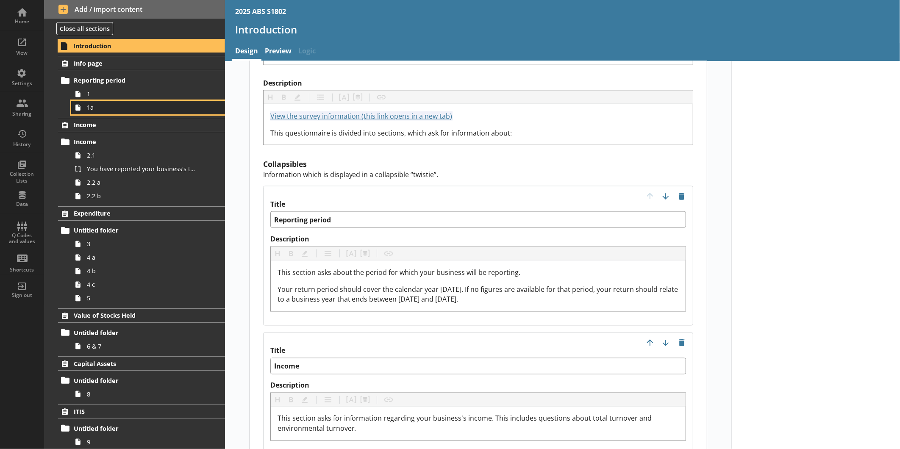
click at [105, 111] on span "1a" at bounding box center [142, 107] width 111 height 8
type textarea "x"
select select "ref_p_end_date"
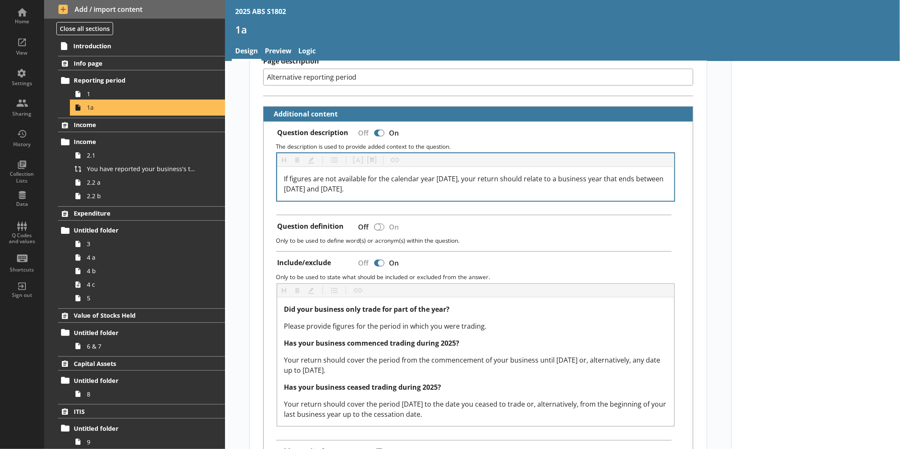
scroll to position [167, 0]
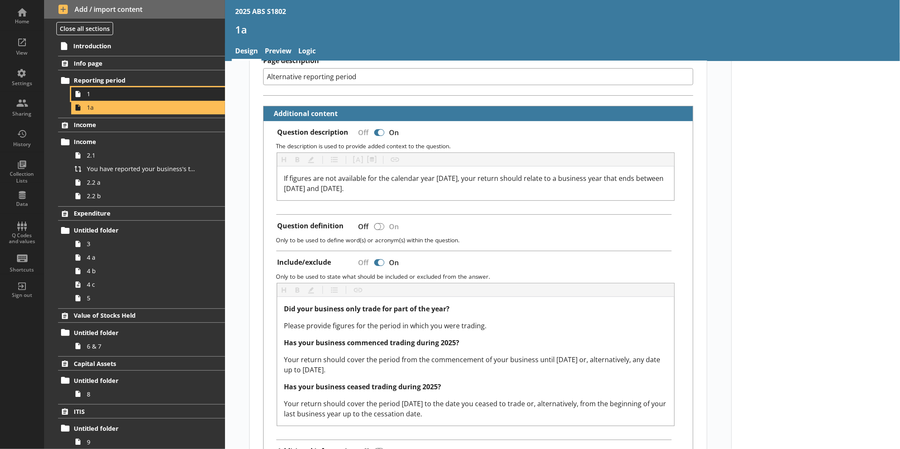
click at [134, 93] on span "1" at bounding box center [142, 94] width 111 height 8
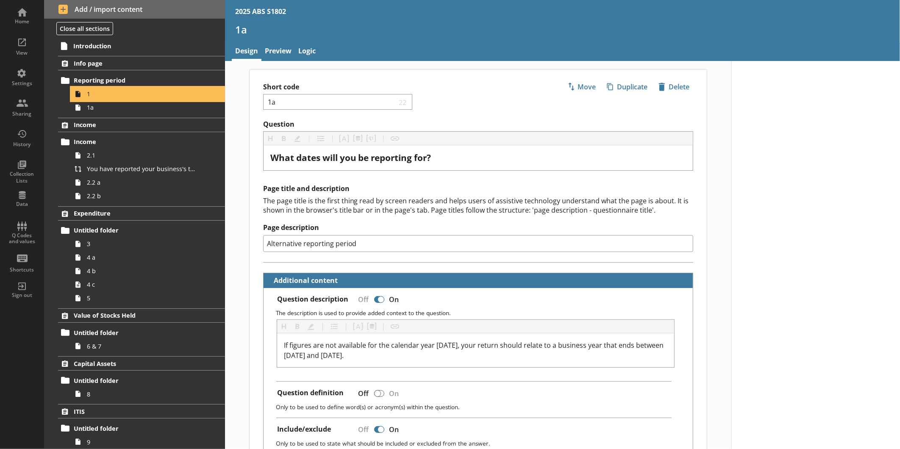
type textarea "x"
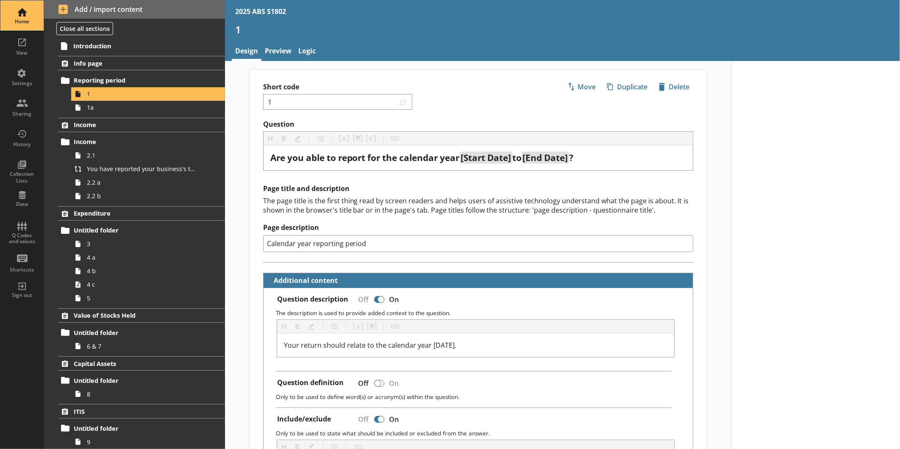
click at [30, 20] on div "Home" at bounding box center [22, 21] width 30 height 7
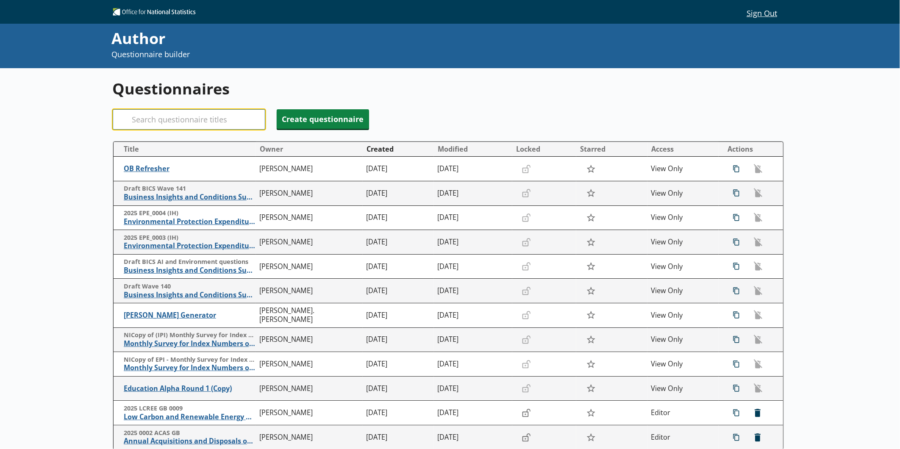
click at [153, 113] on input "Search" at bounding box center [189, 119] width 153 height 20
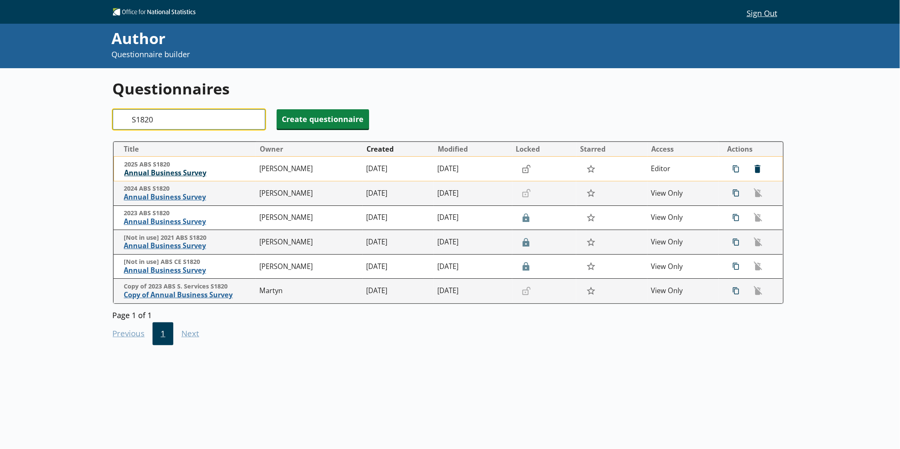
type input "S1820"
click at [183, 171] on span "Annual Business Survey" at bounding box center [189, 173] width 131 height 9
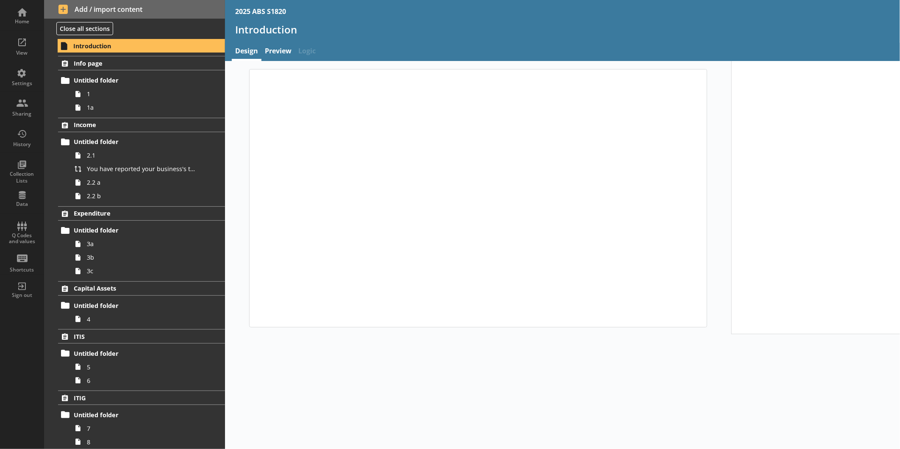
type textarea "x"
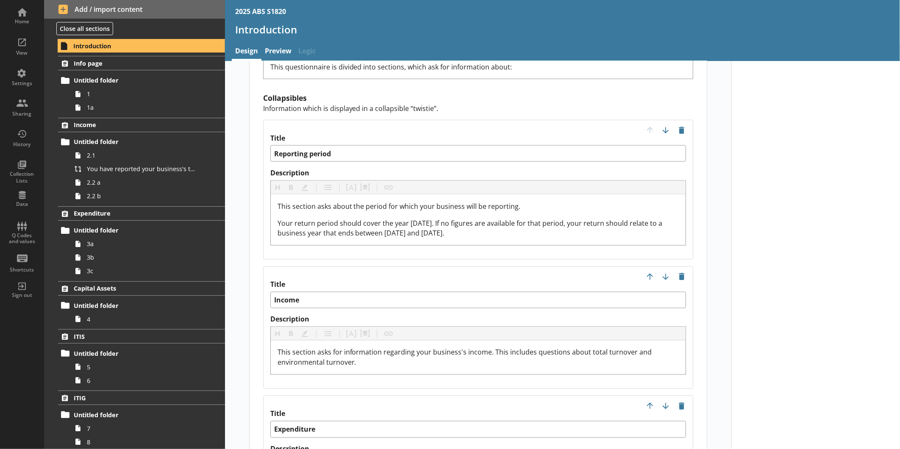
scroll to position [841, 0]
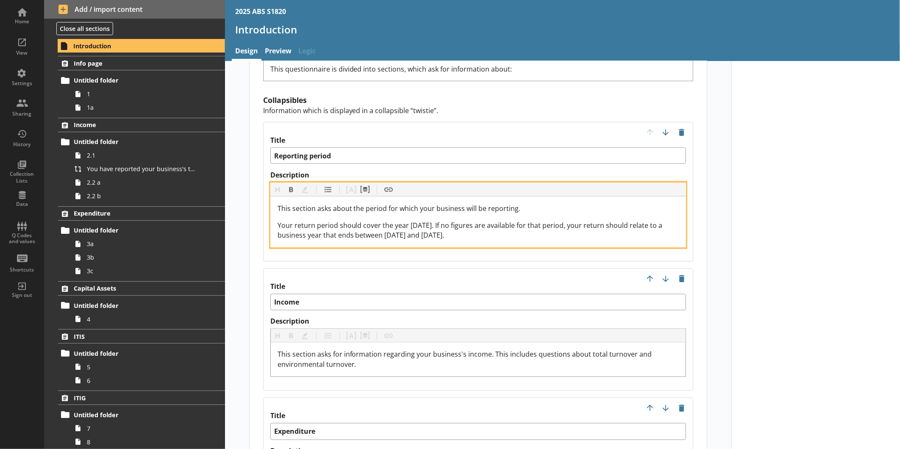
drag, startPoint x: 485, startPoint y: 225, endPoint x: 268, endPoint y: 208, distance: 217.3
click at [271, 208] on div "This section asks about the period for which your business will be reporting. Y…" at bounding box center [478, 222] width 415 height 51
copy span "Your return period should cover the year [DATE]. If no figures are available fo…"
click at [421, 221] on span "Your return period should cover the year [DATE]. If no figures are available fo…" at bounding box center [471, 231] width 387 height 20
click at [417, 221] on span "Your return period should cover the year [DATE]. If no figures are available fo…" at bounding box center [471, 231] width 387 height 20
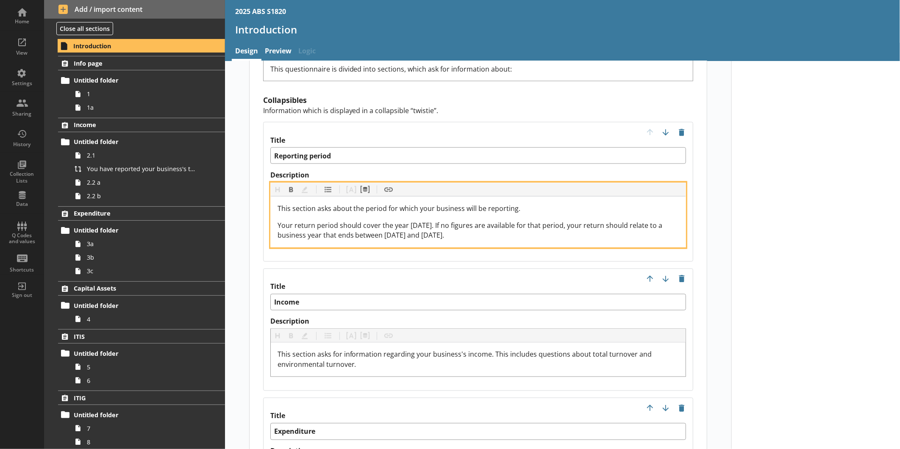
click at [470, 223] on span "Your return period should cover the year [DATE]. If no figures are available fo…" at bounding box center [471, 231] width 387 height 20
drag, startPoint x: 276, startPoint y: 209, endPoint x: 486, endPoint y: 220, distance: 210.1
click at [486, 220] on div "Your return period should cover the year [DATE]. If no figures are available fo…" at bounding box center [479, 230] width 402 height 20
copy span "Your return period should cover the year [DATE]. If no figures are available fo…"
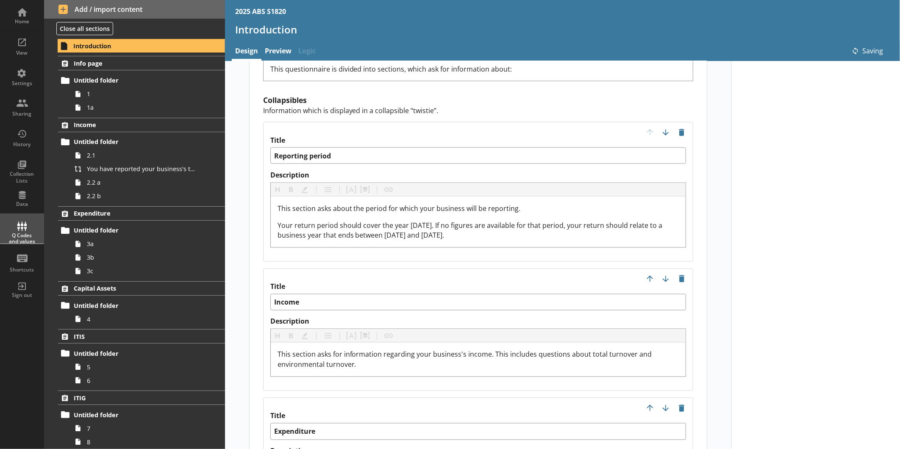
type textarea "x"
click at [27, 22] on div "Home" at bounding box center [22, 21] width 30 height 7
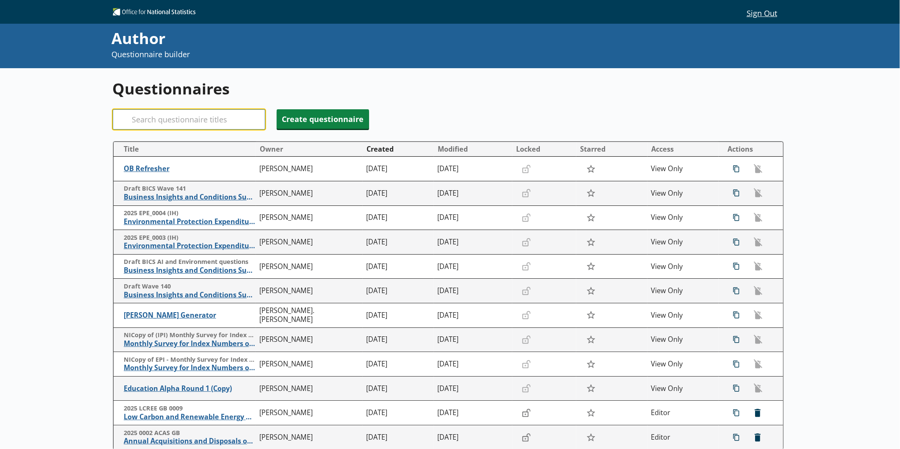
click at [168, 117] on input "Search" at bounding box center [189, 119] width 153 height 20
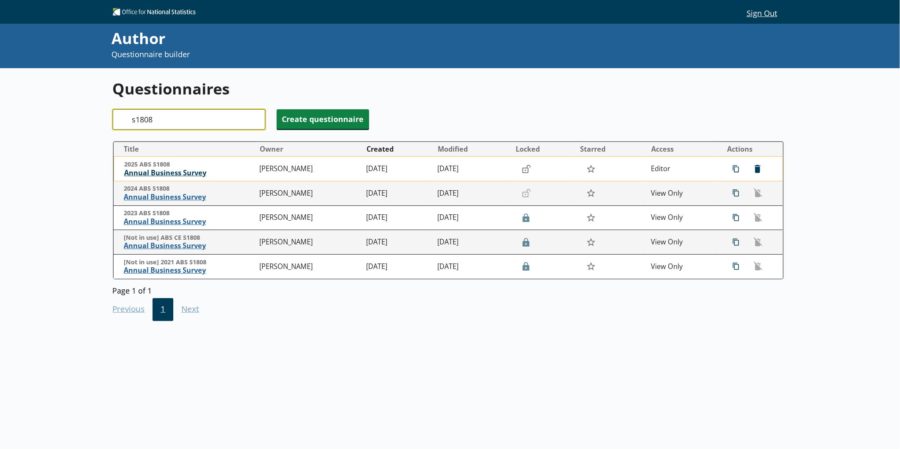
type input "s1808"
click at [173, 175] on span "Annual Business Survey" at bounding box center [189, 173] width 131 height 9
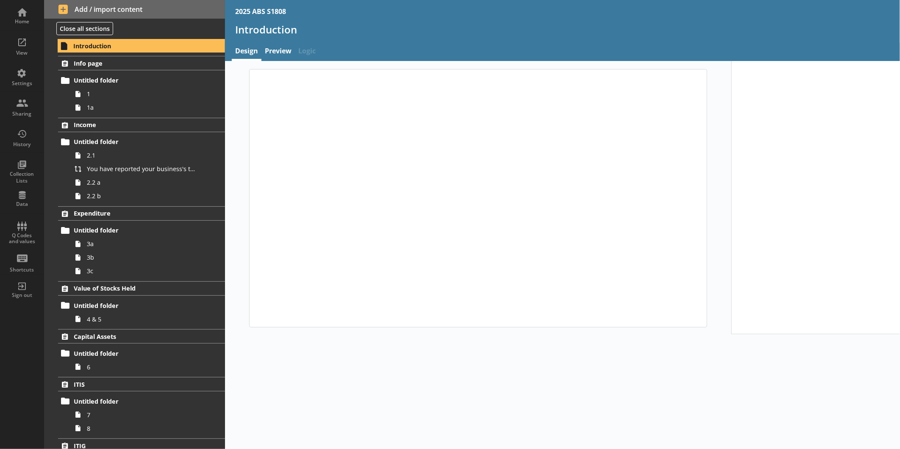
type textarea "x"
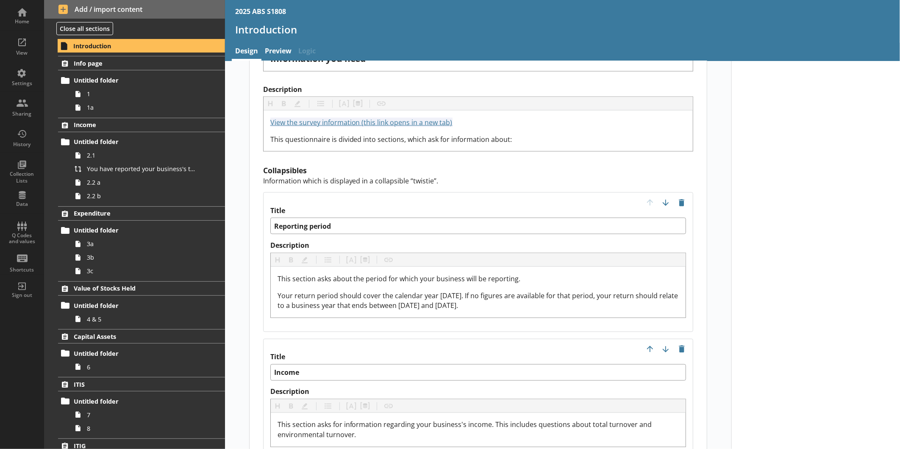
scroll to position [771, 0]
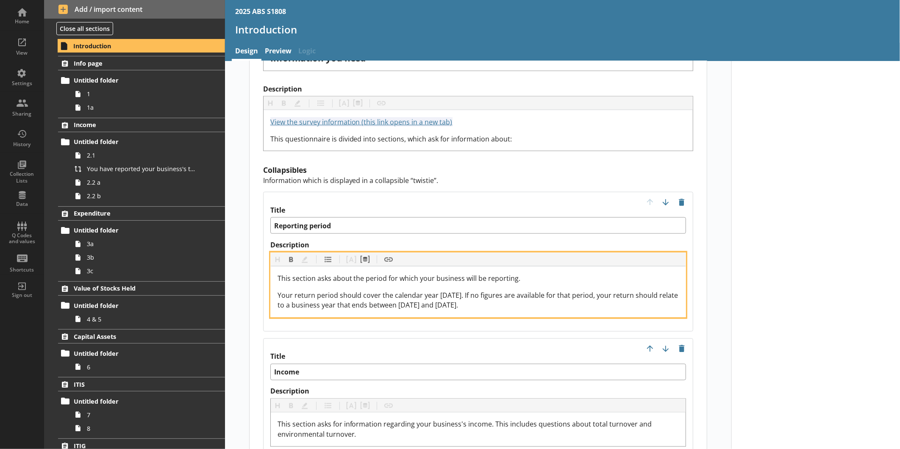
drag, startPoint x: 276, startPoint y: 280, endPoint x: 499, endPoint y: 290, distance: 223.7
click at [499, 290] on div "Your return period should cover the calendar year [DATE]. If no figures are ava…" at bounding box center [479, 300] width 402 height 20
copy span "Your return period should cover the calendar year [DATE]. If no figures are ava…"
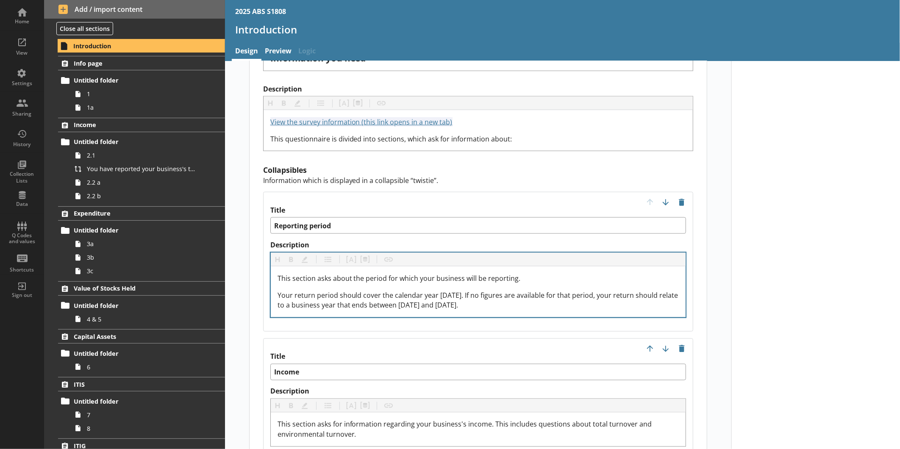
click at [367, 298] on div "This section asks about the period for which your business will be reporting. Y…" at bounding box center [478, 292] width 415 height 51
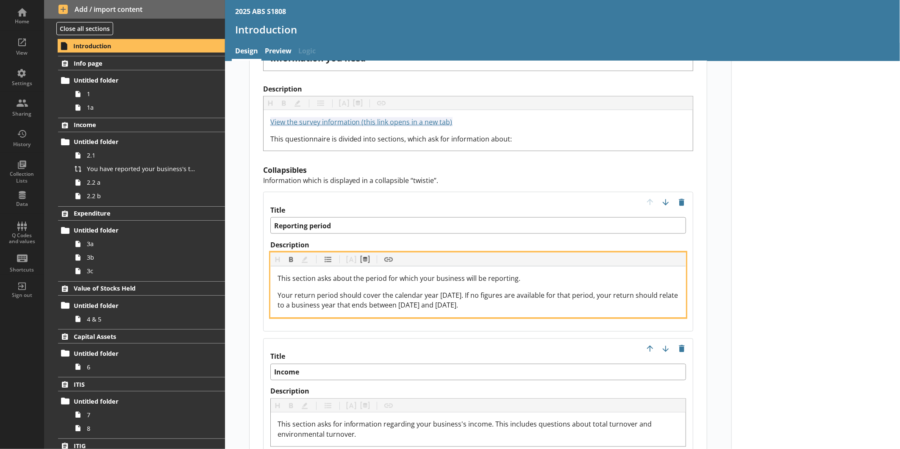
click at [450, 291] on span "Your return period should cover the calendar year [DATE]. If no figures are ava…" at bounding box center [479, 301] width 403 height 20
click at [423, 293] on span "Your return period should cover the calendar year [DATE]. If no figures are ava…" at bounding box center [479, 301] width 403 height 20
click at [475, 294] on span "Your return period should cover the calendar year [DATE]. If no figures are ava…" at bounding box center [479, 301] width 403 height 20
drag, startPoint x: 276, startPoint y: 279, endPoint x: 497, endPoint y: 291, distance: 221.6
click at [497, 291] on div "Your return period should cover the calendar year [DATE]. If no figures are ava…" at bounding box center [479, 300] width 402 height 20
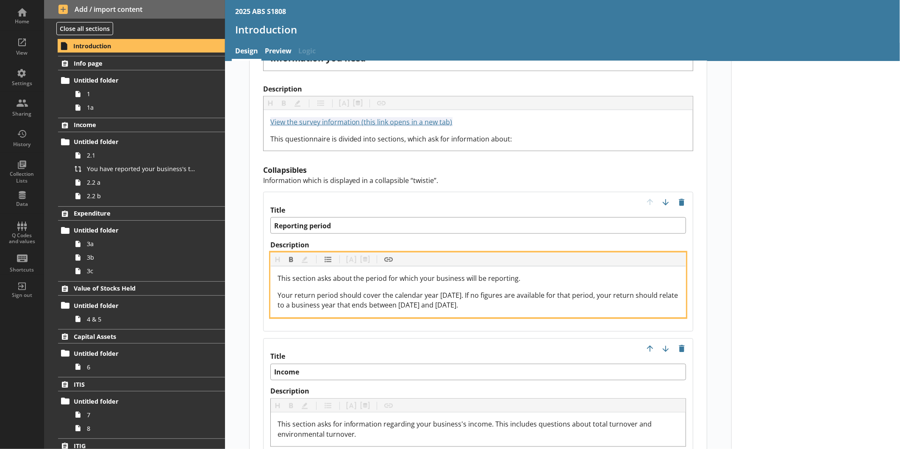
copy span "Your return period should cover the calendar year [DATE]. If no figures are ava…"
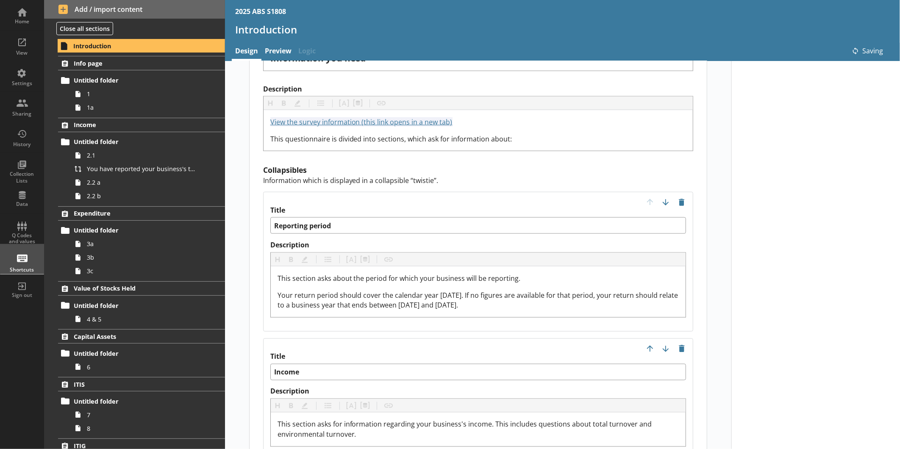
type textarea "x"
click at [16, 19] on div "Home" at bounding box center [22, 21] width 30 height 7
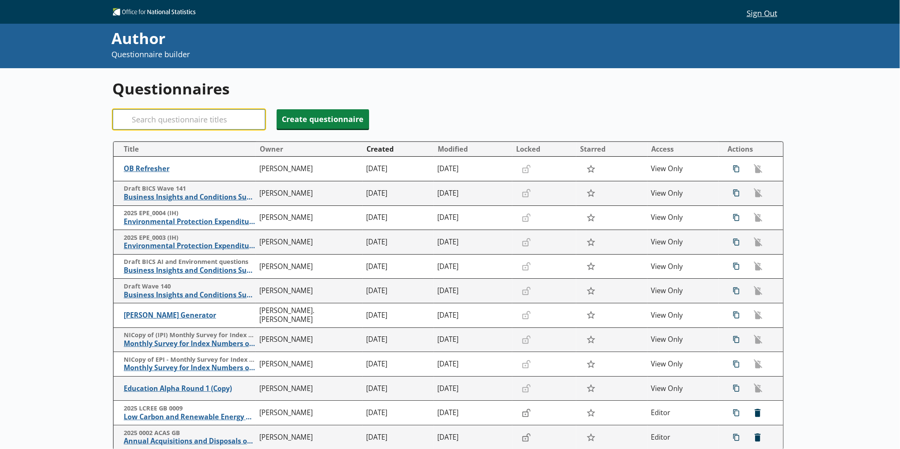
click at [195, 120] on input "Search" at bounding box center [189, 119] width 153 height 20
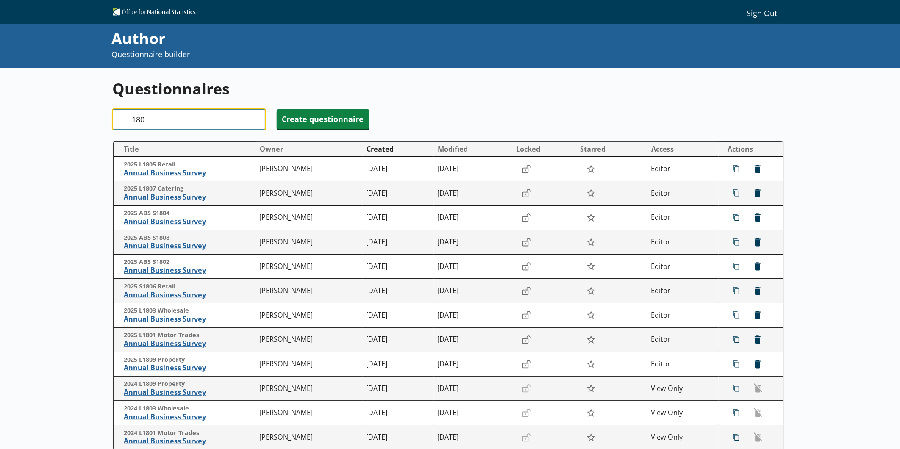
type input "1804"
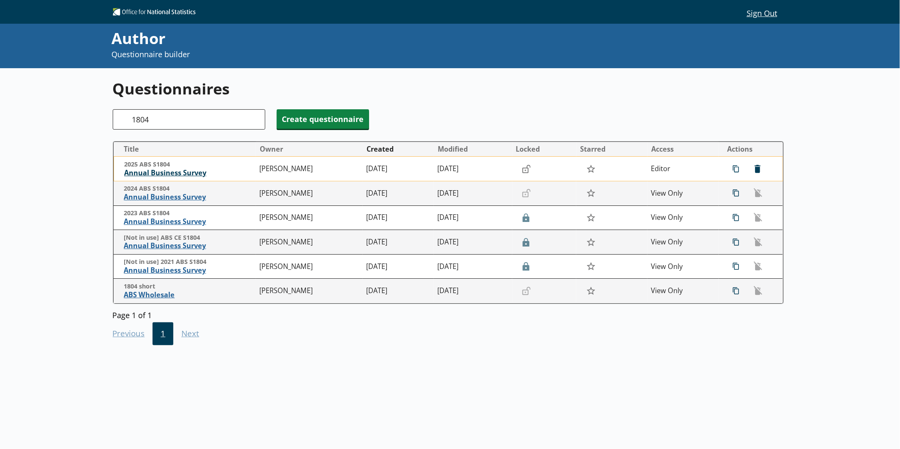
click at [153, 172] on span "Annual Business Survey" at bounding box center [189, 173] width 131 height 9
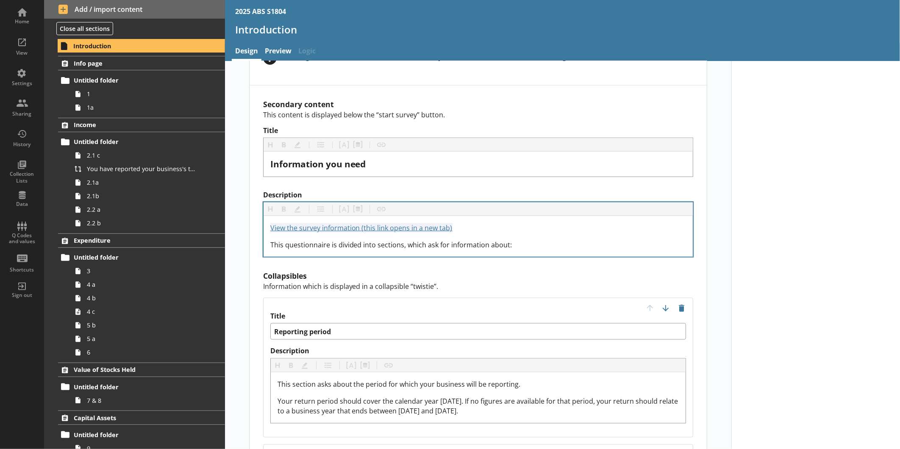
scroll to position [666, 0]
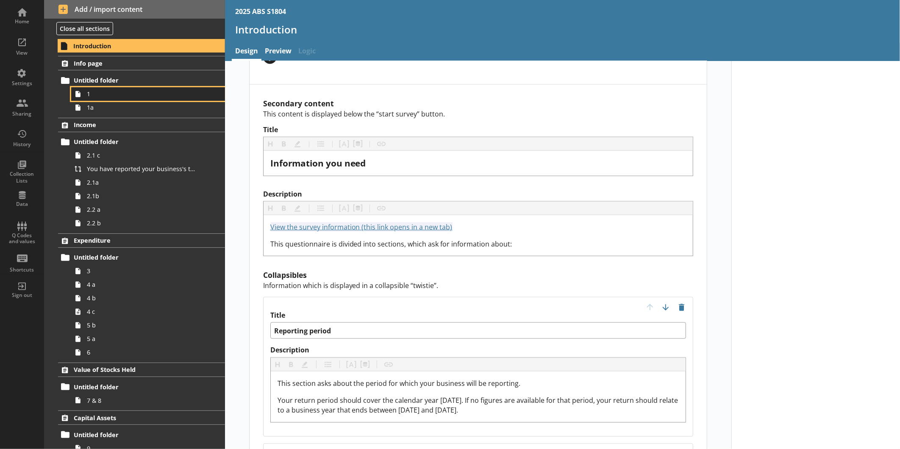
drag, startPoint x: 317, startPoint y: 201, endPoint x: 155, endPoint y: 98, distance: 191.7
click at [155, 98] on span "1" at bounding box center [142, 94] width 111 height 8
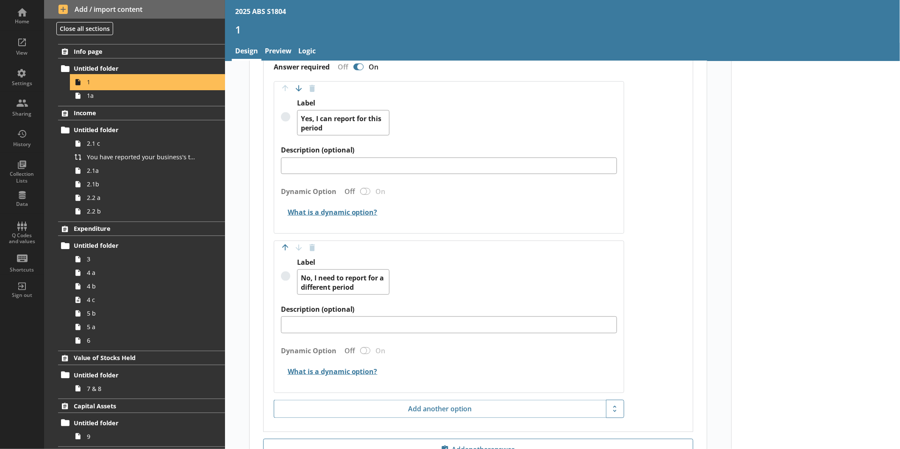
scroll to position [664, 0]
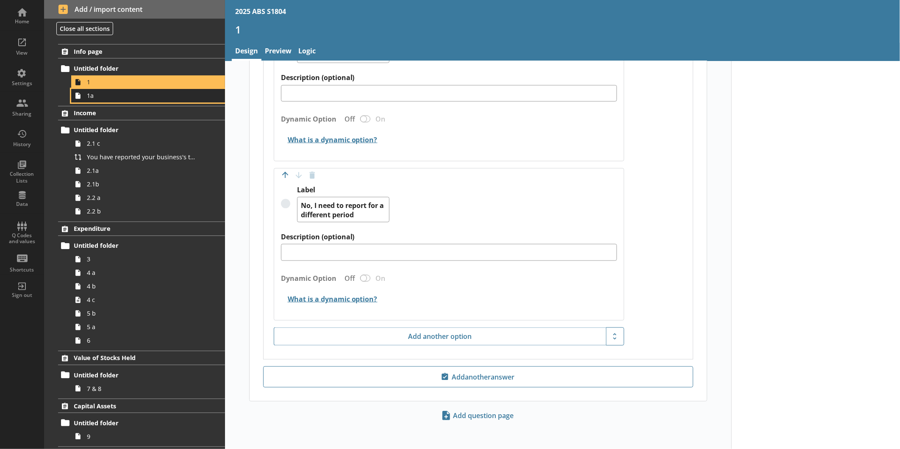
click at [122, 98] on span "1a" at bounding box center [142, 96] width 111 height 8
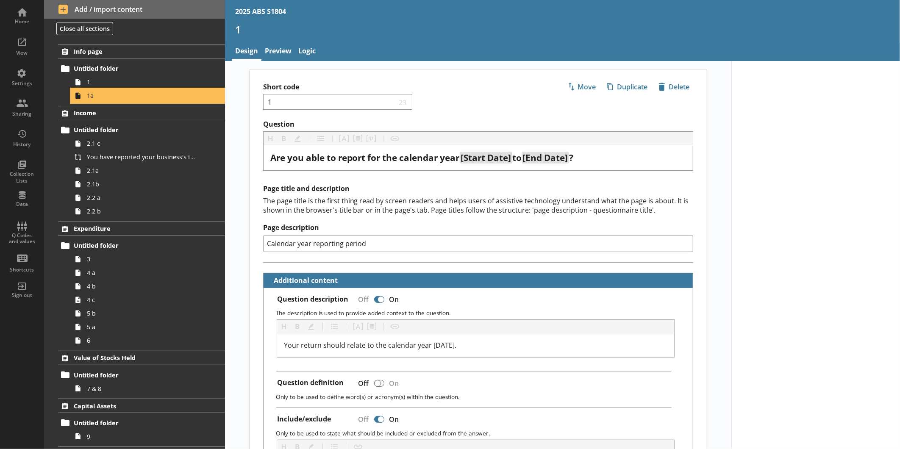
type textarea "x"
select select "ref_p_end_date"
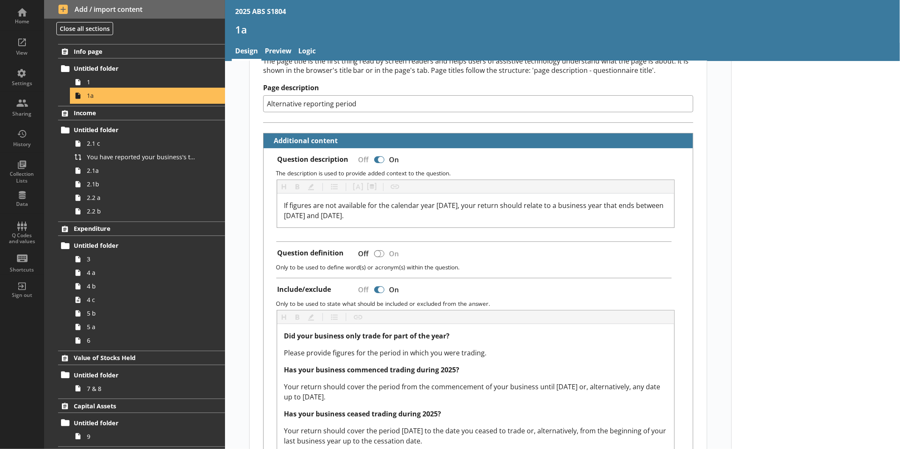
scroll to position [139, 0]
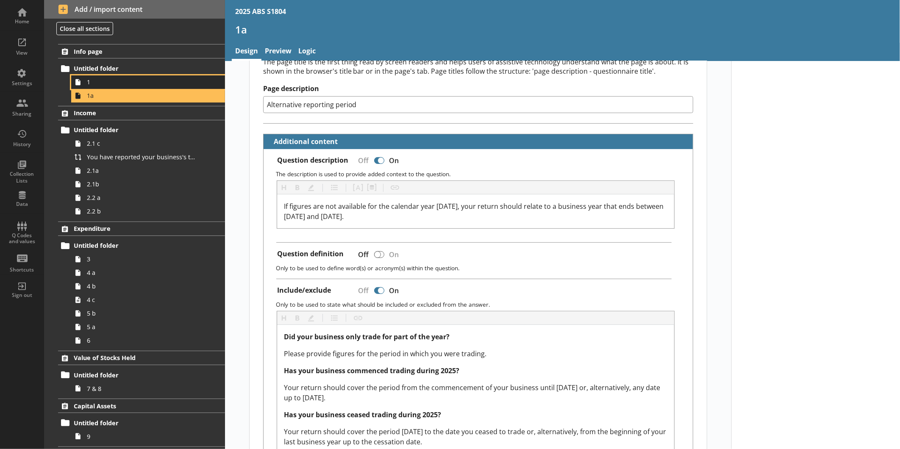
click at [128, 78] on span "1" at bounding box center [142, 82] width 111 height 8
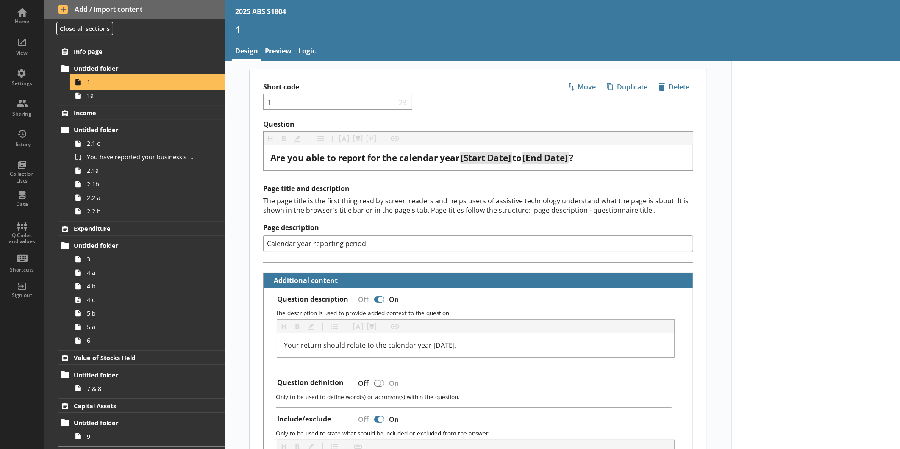
type textarea "x"
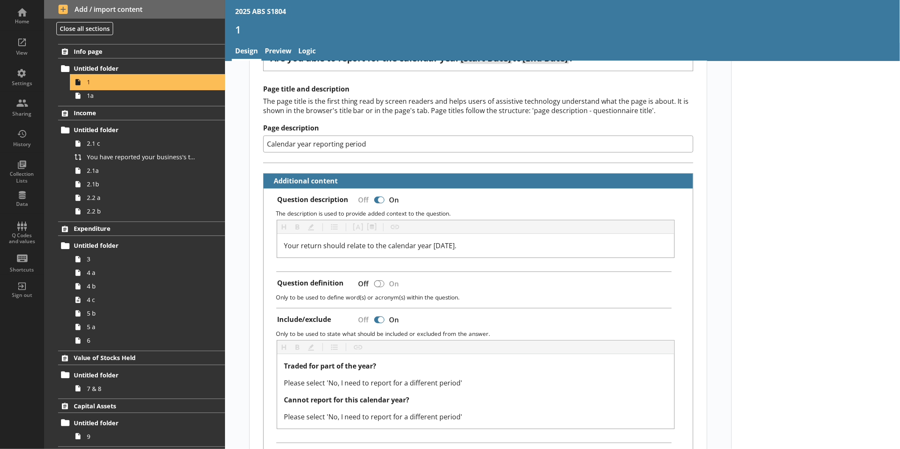
scroll to position [100, 0]
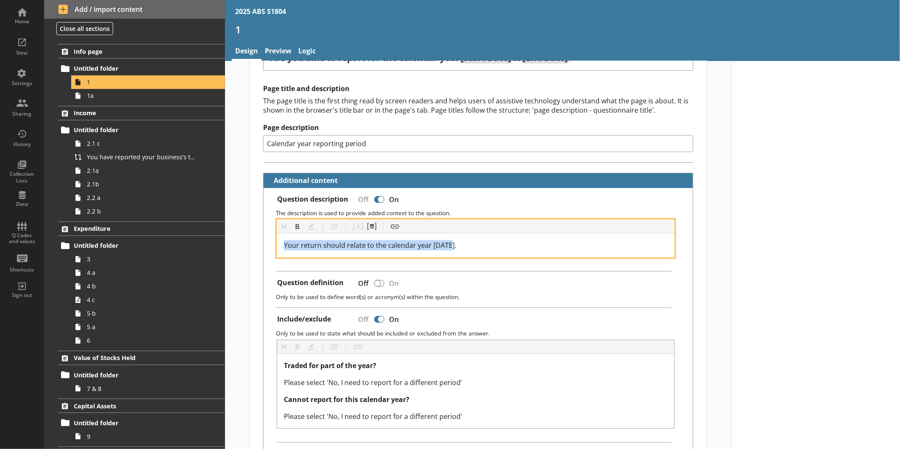
drag, startPoint x: 468, startPoint y: 240, endPoint x: 278, endPoint y: 244, distance: 190.4
click at [278, 244] on div "Your return should relate to the calendar year [DATE]." at bounding box center [475, 246] width 397 height 24
copy span "Your return should relate to the calendar year [DATE]."
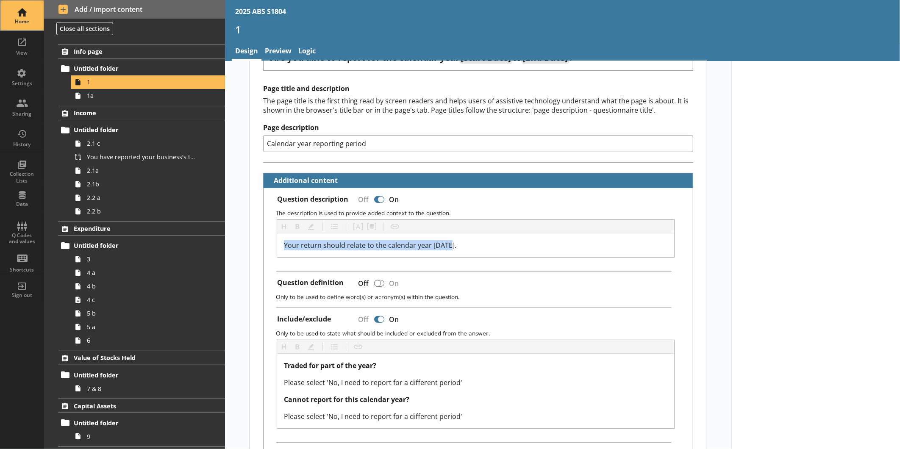
click at [26, 11] on div "Home" at bounding box center [22, 15] width 30 height 30
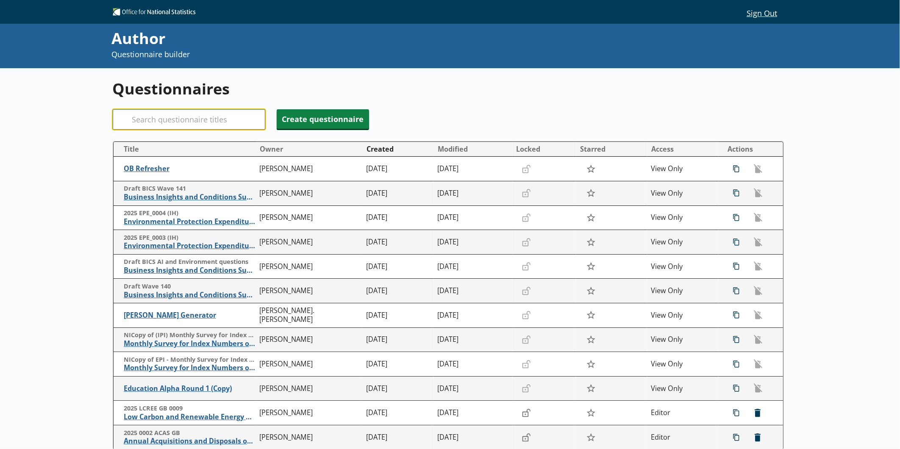
click at [179, 122] on input "Search" at bounding box center [189, 119] width 153 height 20
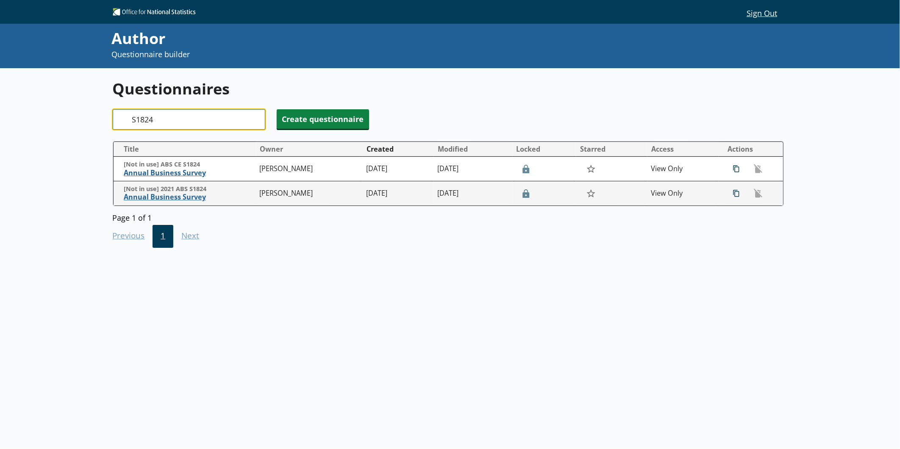
click at [136, 119] on input "S1824" at bounding box center [189, 119] width 153 height 20
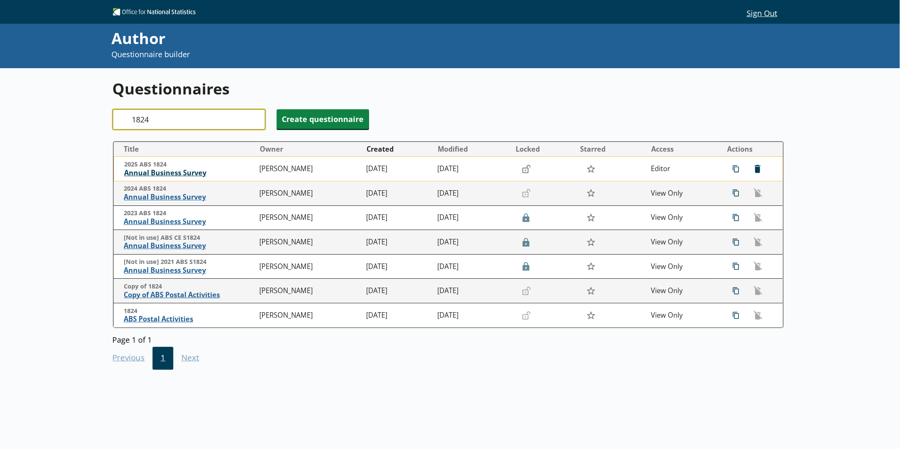
type input "1824"
click at [147, 175] on span "Annual Business Survey" at bounding box center [189, 173] width 131 height 9
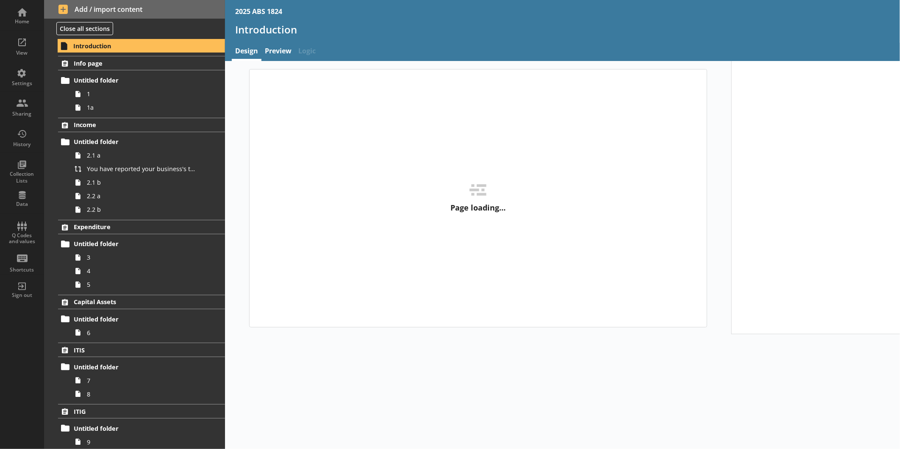
type textarea "x"
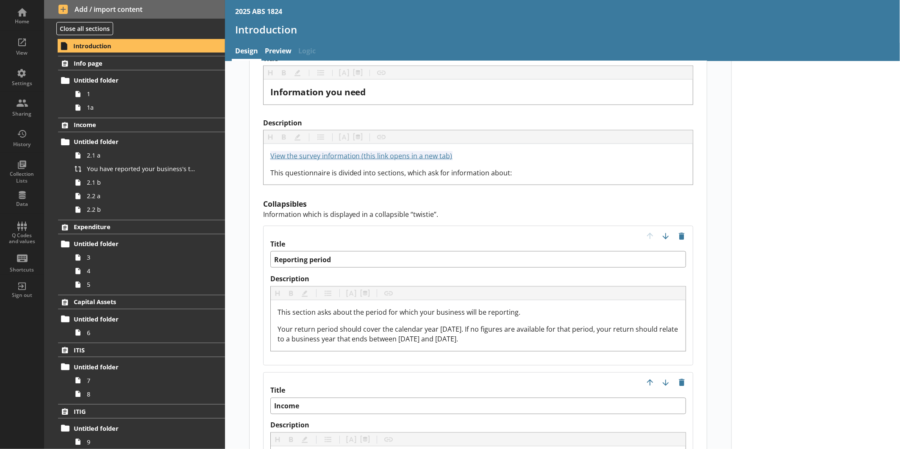
scroll to position [738, 0]
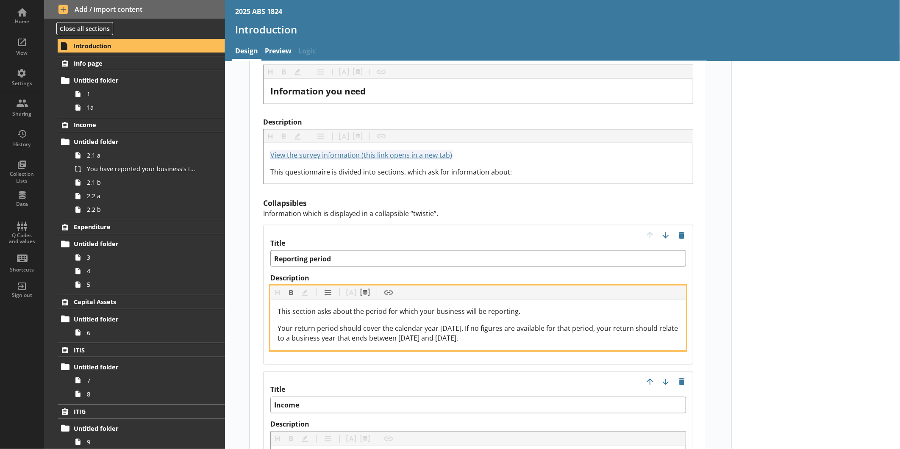
click at [423, 324] on span "Your return period should cover the calendar year [DATE]. If no figures are ava…" at bounding box center [479, 334] width 403 height 20
click at [477, 328] on span "Your return period should cover the calendar year [DATE]. If no figures are ava…" at bounding box center [479, 334] width 403 height 20
click at [488, 328] on div "Your return period should cover the calendar year [DATE]. If no figures are ava…" at bounding box center [479, 333] width 402 height 20
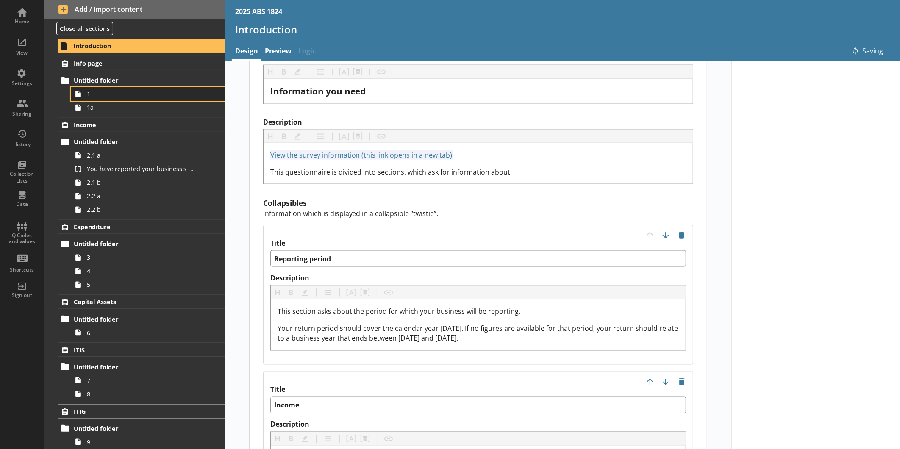
click at [125, 92] on span "1" at bounding box center [142, 94] width 111 height 8
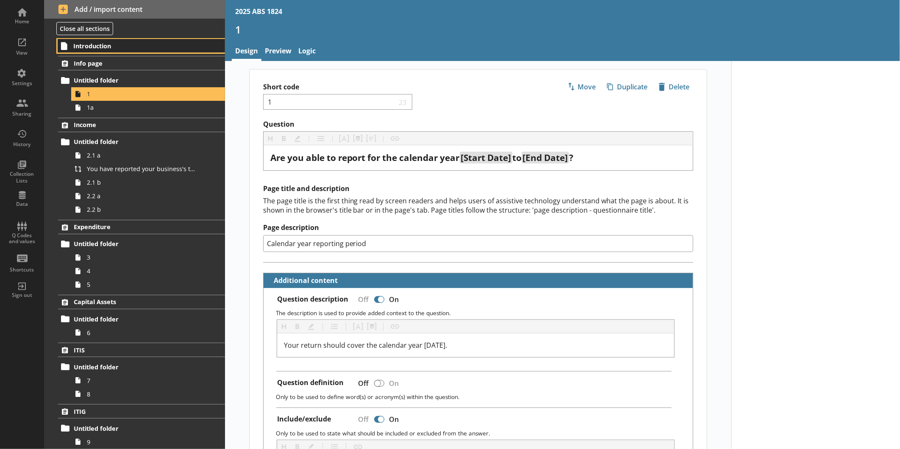
click at [124, 47] on span "Introduction" at bounding box center [133, 46] width 121 height 8
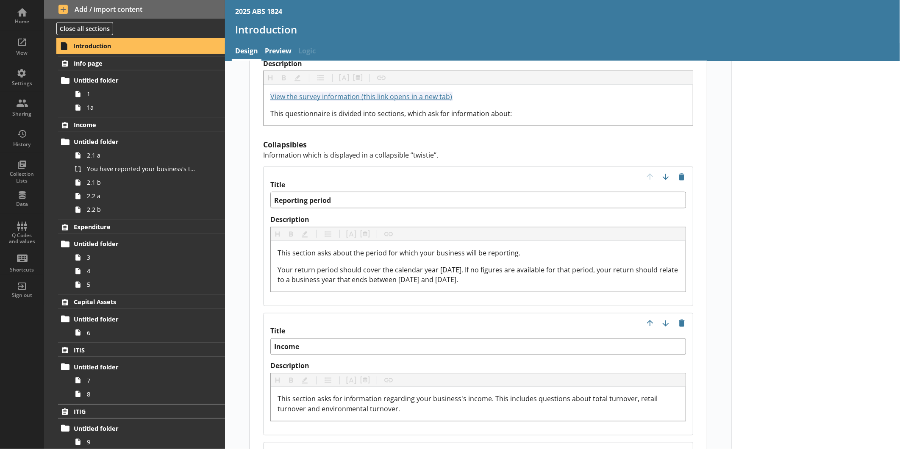
scroll to position [798, 0]
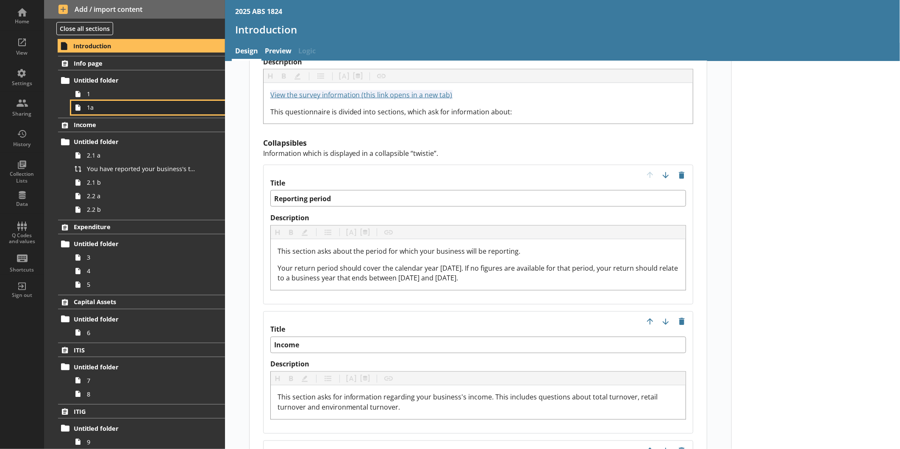
click at [95, 113] on link "1a" at bounding box center [148, 108] width 154 height 14
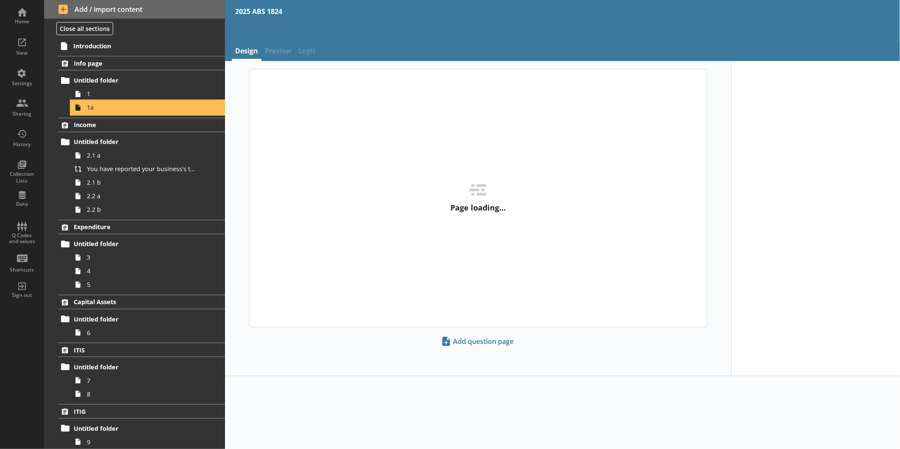
type textarea "x"
select select "ref_p_end_date"
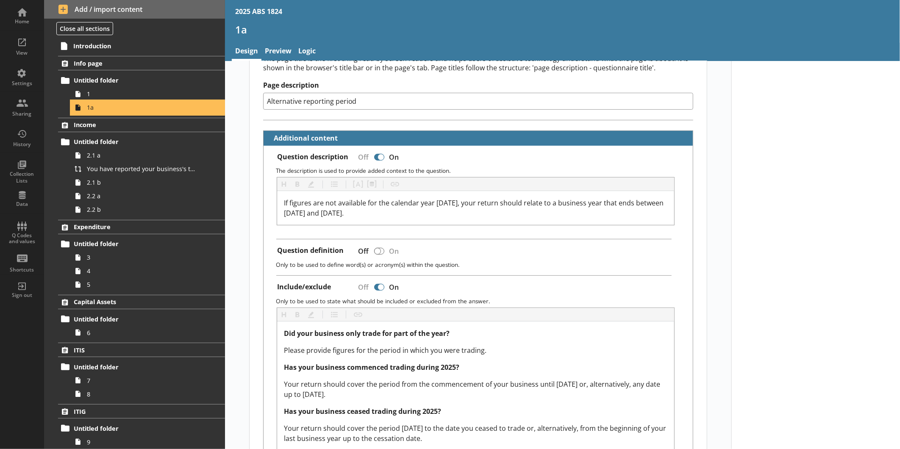
scroll to position [143, 0]
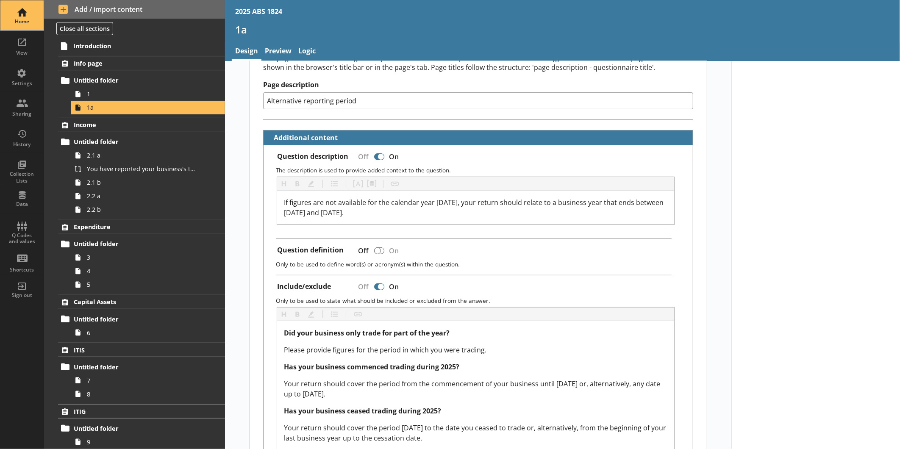
click at [22, 24] on div "Home" at bounding box center [22, 21] width 30 height 7
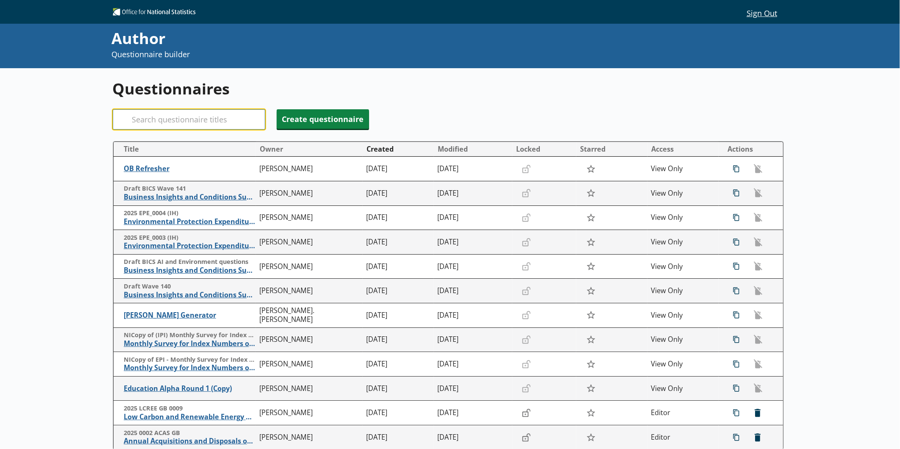
click at [153, 119] on input "Search" at bounding box center [189, 119] width 153 height 20
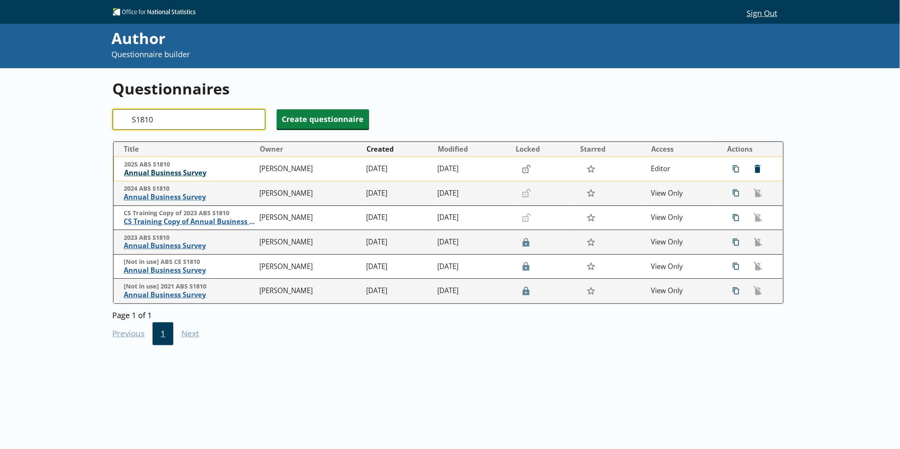
type input "S1810"
click at [142, 172] on span "Annual Business Survey" at bounding box center [189, 173] width 131 height 9
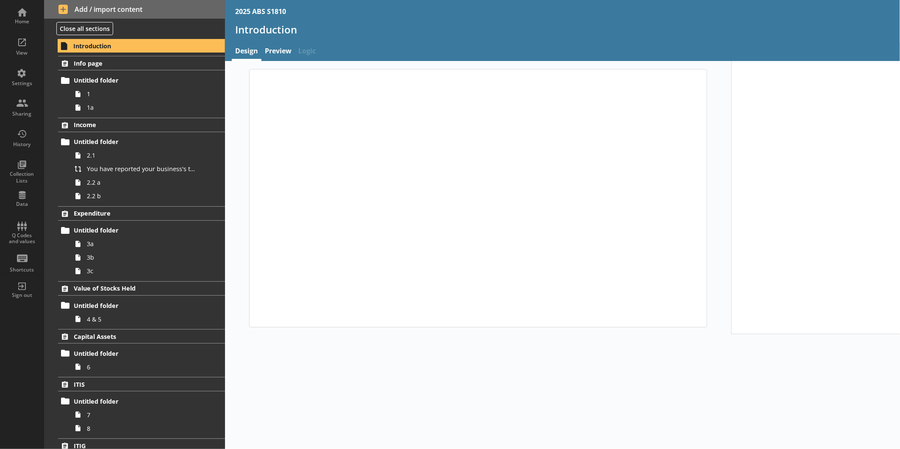
type textarea "x"
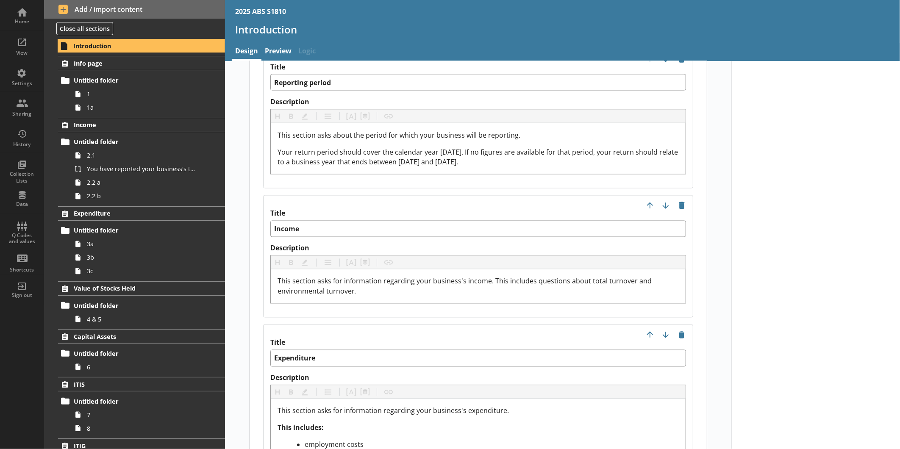
scroll to position [925, 0]
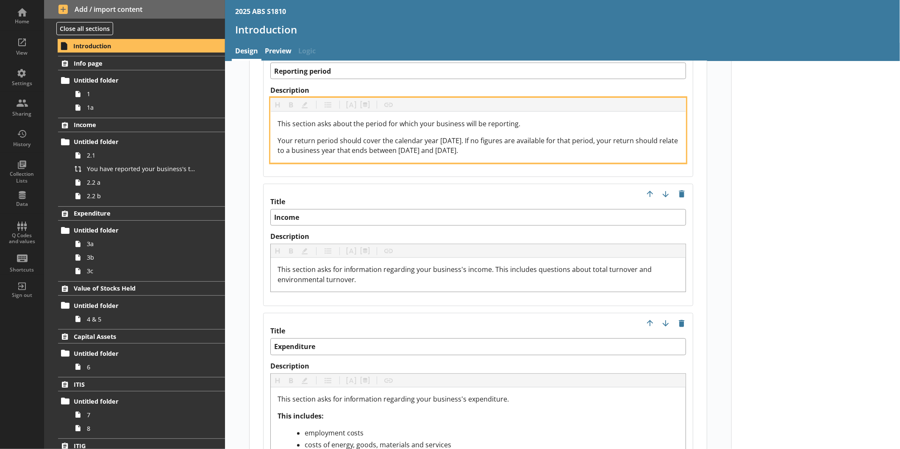
click at [423, 138] on span "Your return period should cover the calendar year [DATE]. If no figures are ava…" at bounding box center [479, 146] width 403 height 20
click at [477, 137] on span "Your return period should cover the calendar year [DATE]. If no figures are ava…" at bounding box center [479, 146] width 403 height 20
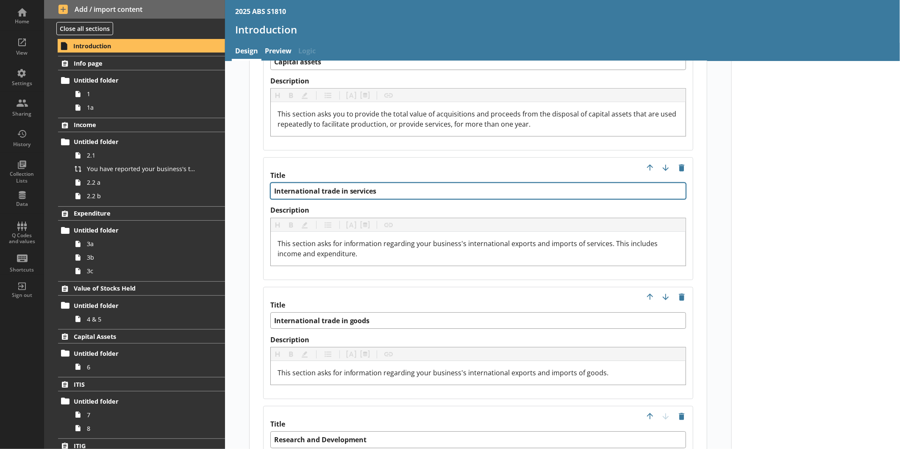
scroll to position [1515, 0]
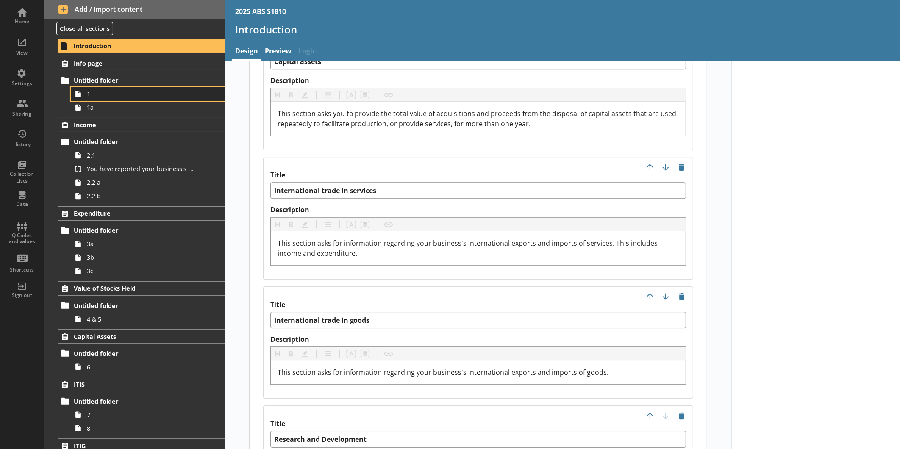
click at [116, 100] on link "1" at bounding box center [148, 94] width 154 height 14
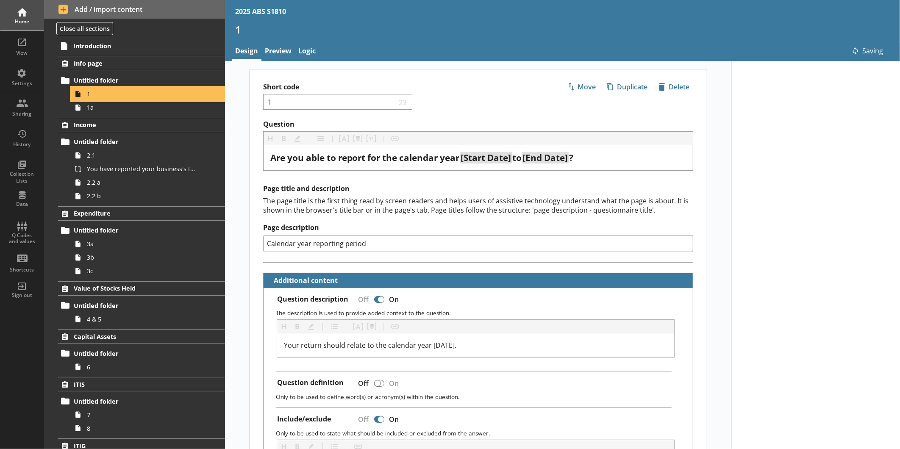
type textarea "x"
click at [11, 16] on div "Home" at bounding box center [22, 15] width 30 height 30
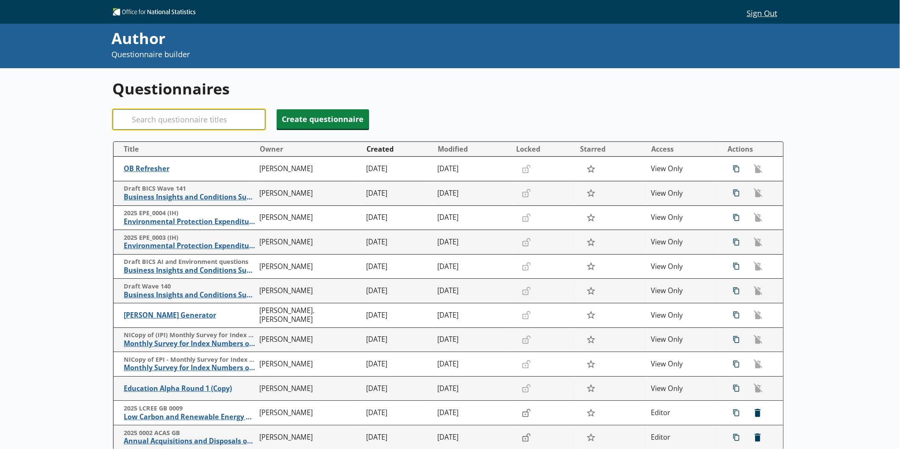
click at [172, 120] on input "Search" at bounding box center [189, 119] width 153 height 20
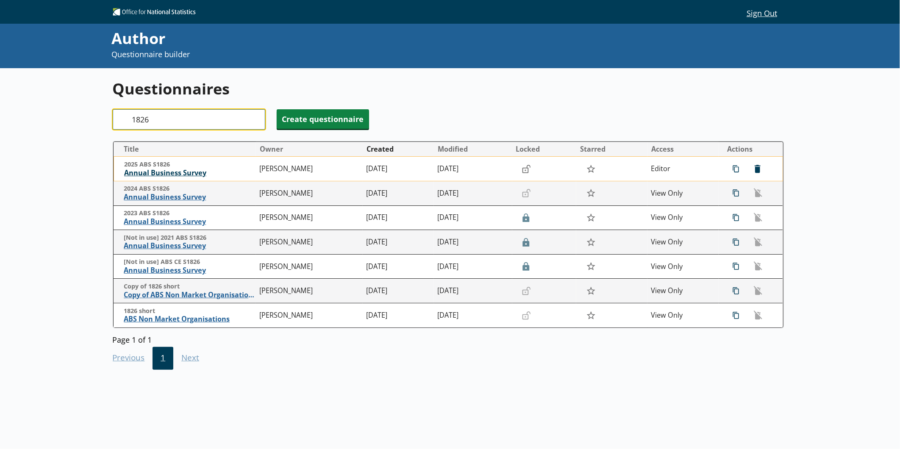
type input "1826"
click at [179, 176] on span "Annual Business Survey" at bounding box center [189, 173] width 131 height 9
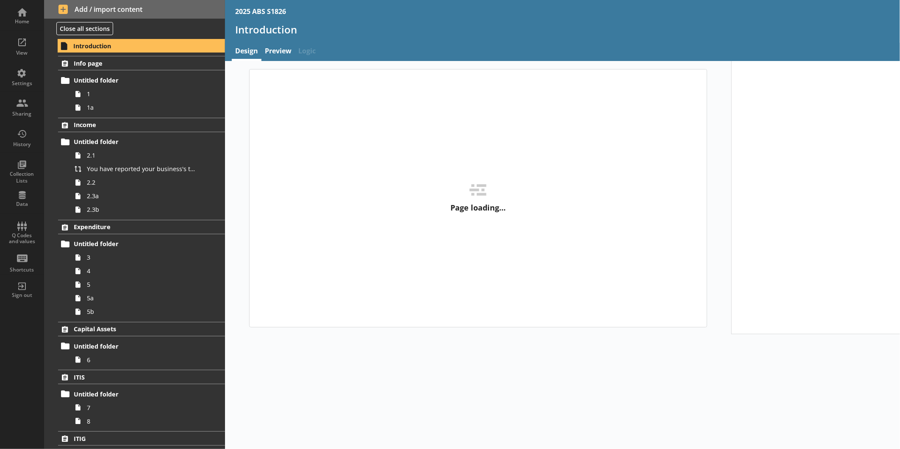
type textarea "x"
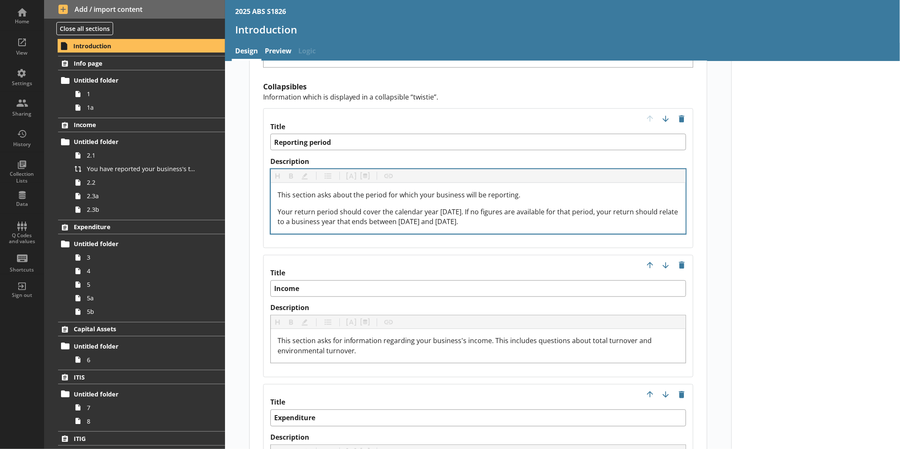
scroll to position [854, 0]
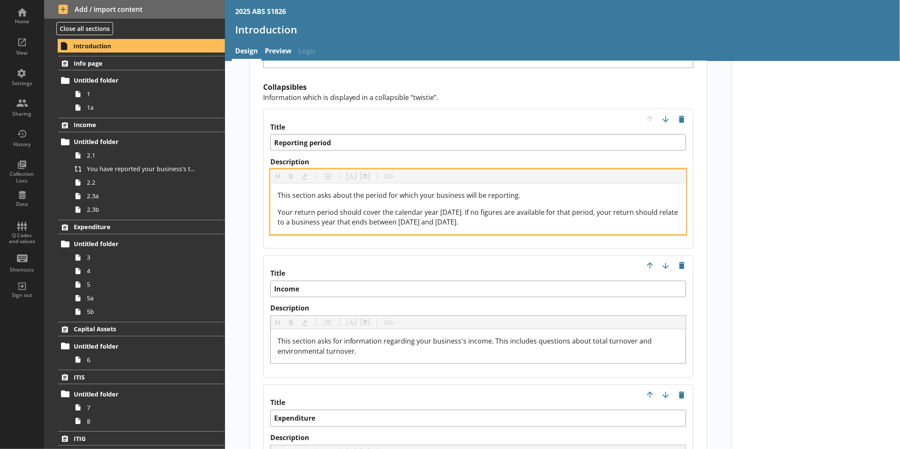
click at [424, 210] on span "Your return period should cover the calendar year [DATE]. If no figures are ava…" at bounding box center [479, 218] width 403 height 20
click at [478, 210] on span "Your return period should cover the calendar year [DATE]. If no figures are ava…" at bounding box center [479, 218] width 403 height 20
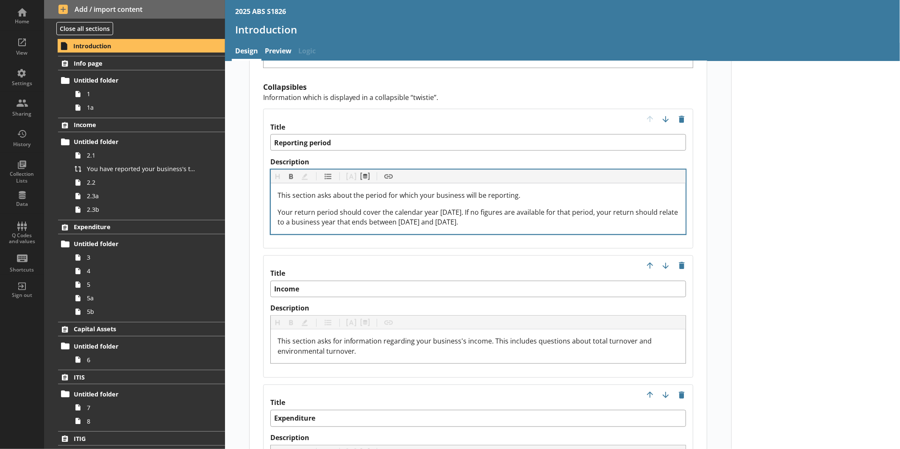
click at [503, 229] on div "Title Reporting period Description Heading Heading Bold Bold Highlight Highligh…" at bounding box center [478, 179] width 431 height 140
type textarea "x"
click at [32, 17] on div "Home" at bounding box center [22, 15] width 30 height 30
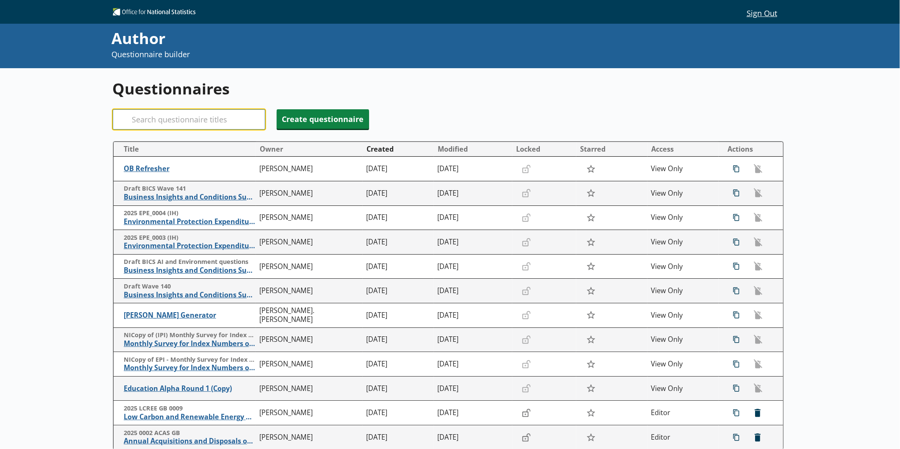
click at [168, 113] on input "Search" at bounding box center [189, 119] width 153 height 20
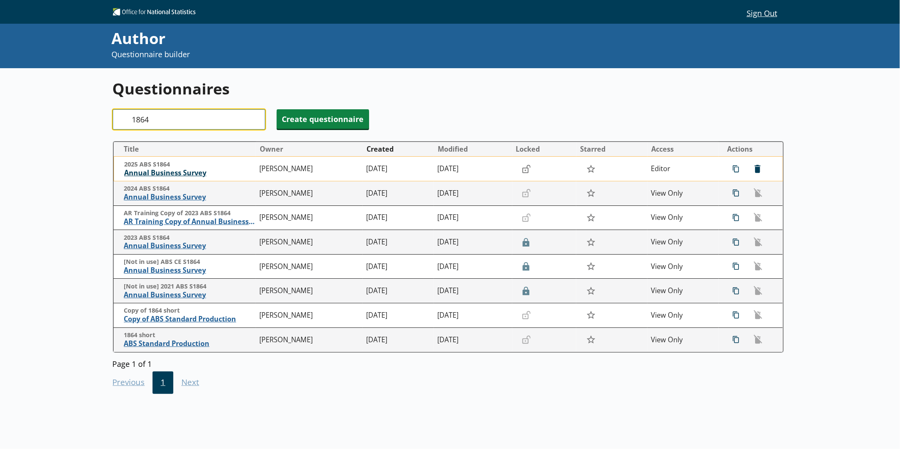
type input "1864"
click at [156, 173] on span "Annual Business Survey" at bounding box center [189, 173] width 131 height 9
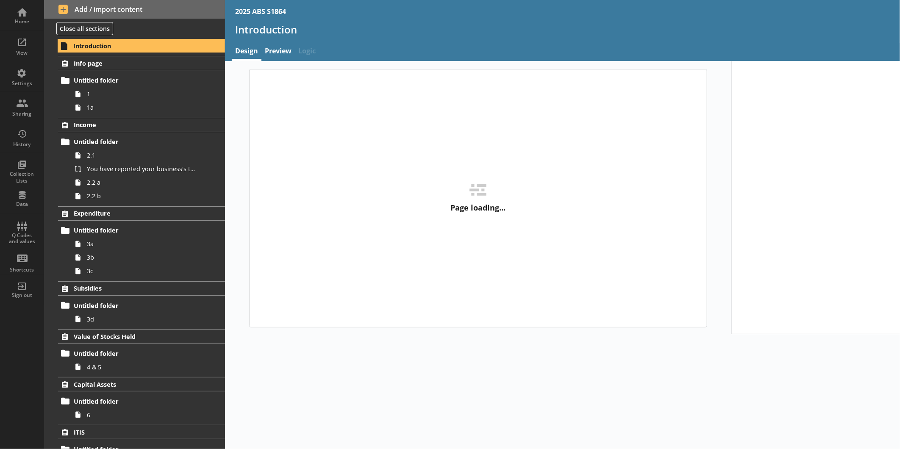
type textarea "x"
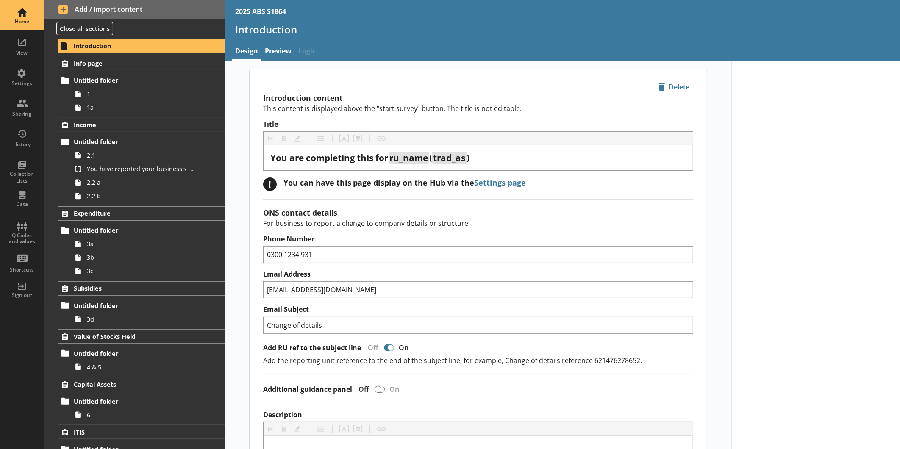
click at [20, 20] on div "Home" at bounding box center [22, 21] width 30 height 7
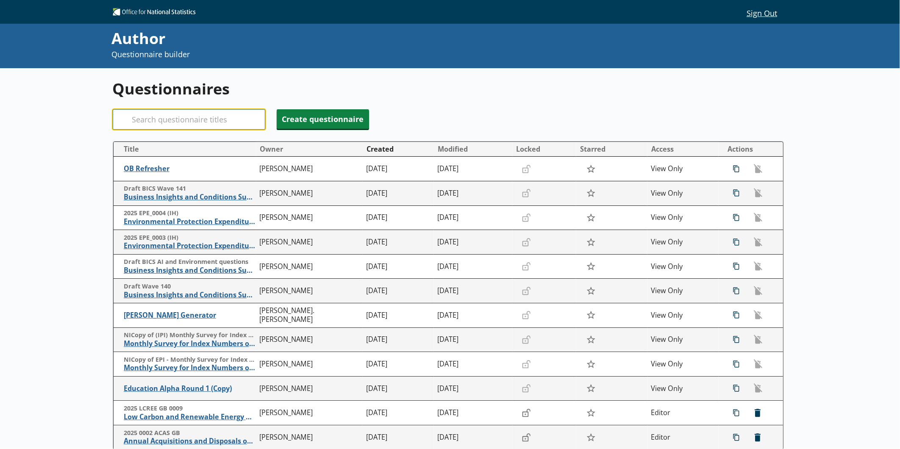
click at [205, 126] on input "Search" at bounding box center [189, 119] width 153 height 20
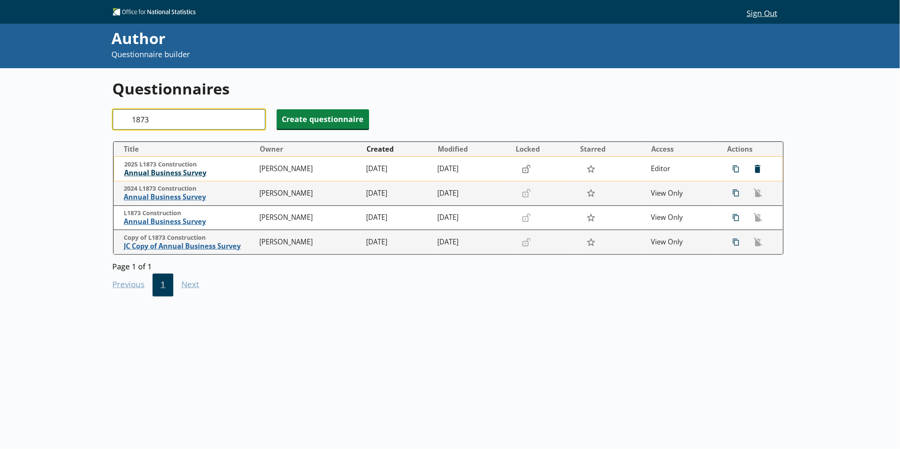
type input "1873"
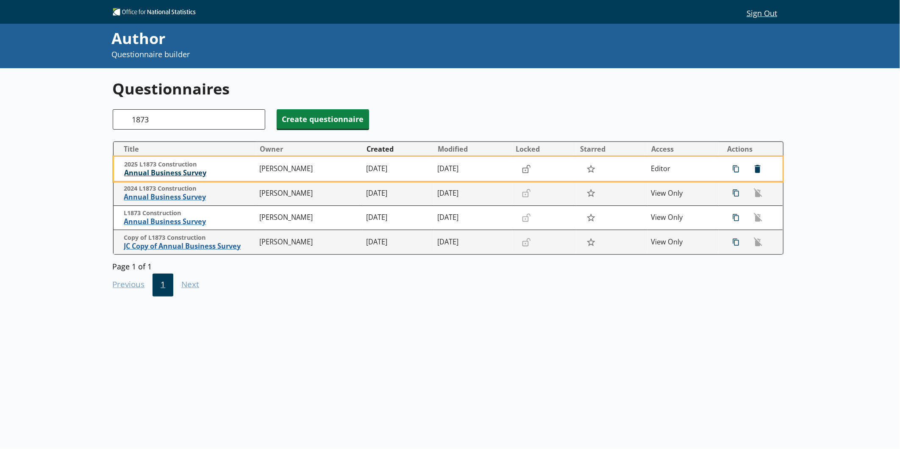
click at [179, 171] on span "Annual Business Survey" at bounding box center [189, 173] width 131 height 9
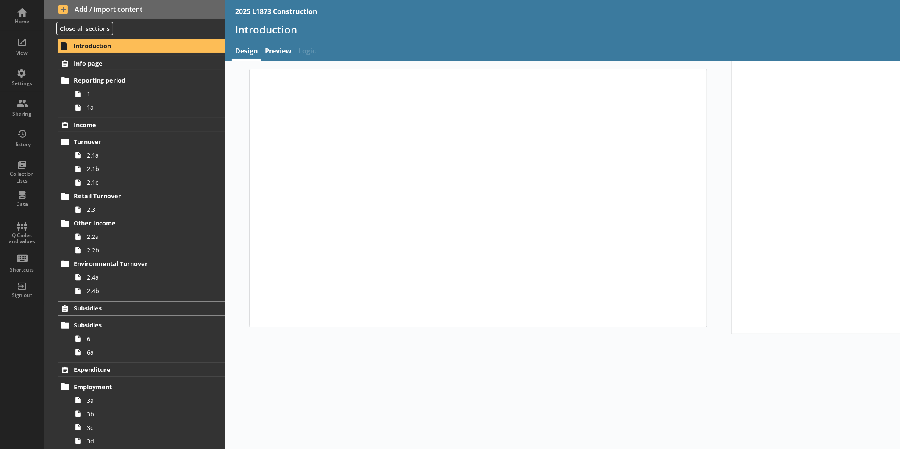
type textarea "x"
